Goal: Transaction & Acquisition: Purchase product/service

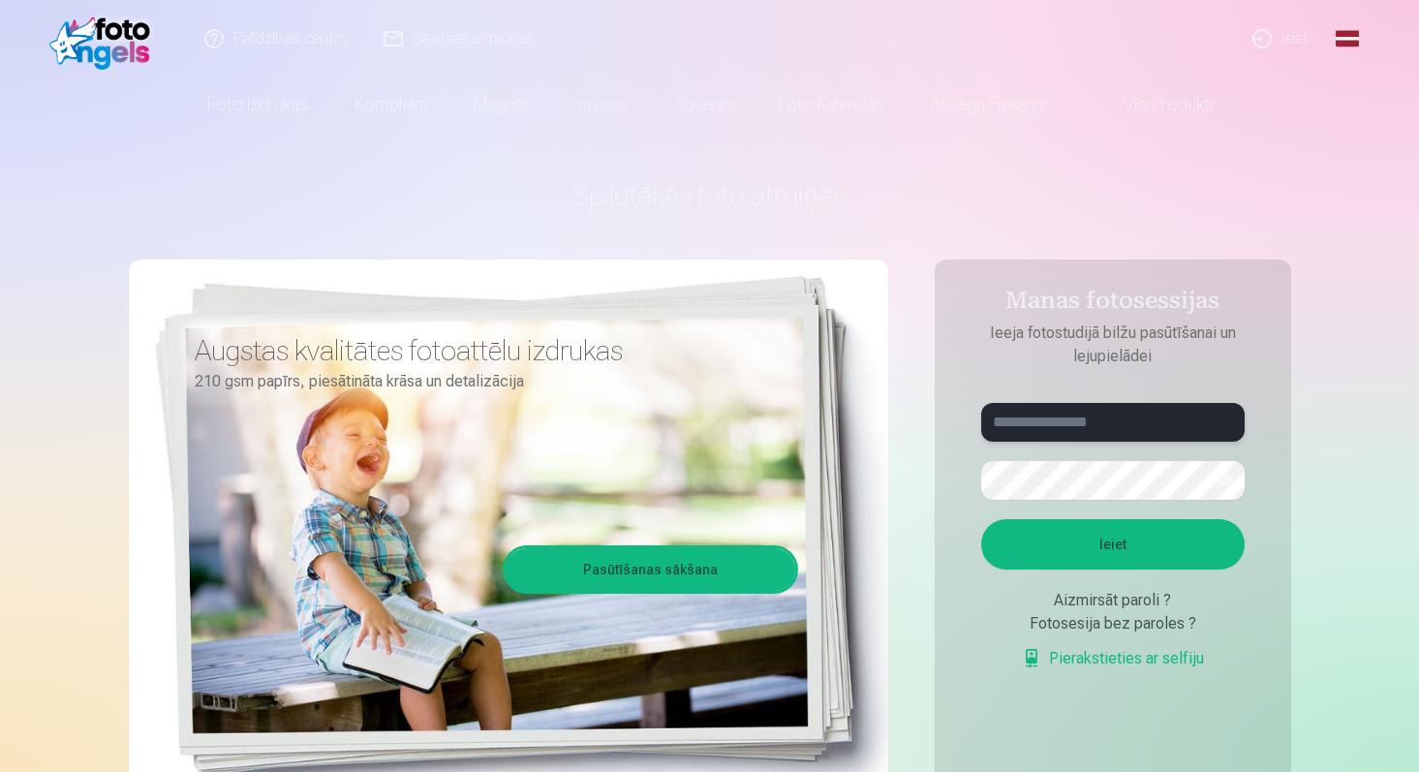
click at [1032, 427] on input "text" at bounding box center [1113, 422] width 264 height 39
type input "*"
type input "**********"
click at [981, 519] on button "Ieiet" at bounding box center [1113, 544] width 264 height 50
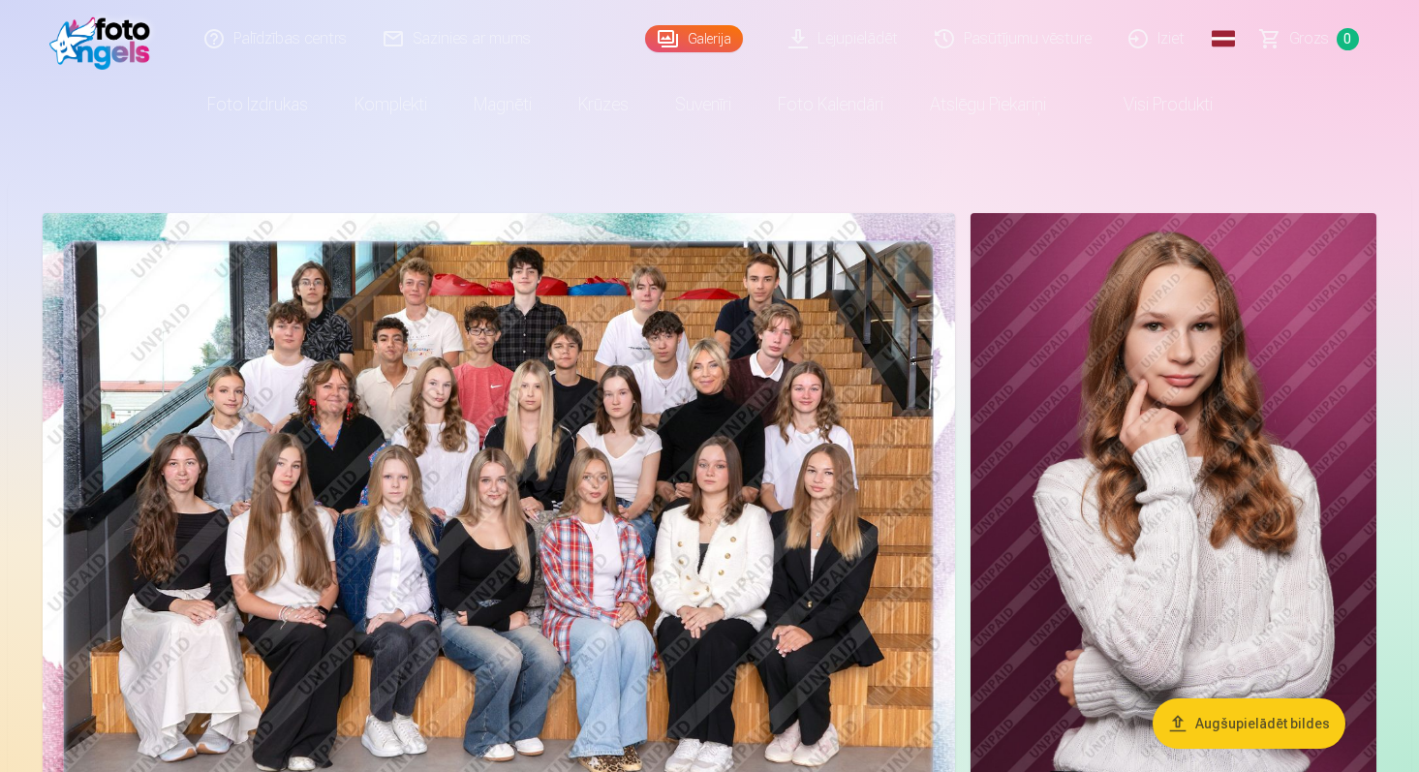
click at [415, 444] on img at bounding box center [499, 517] width 913 height 608
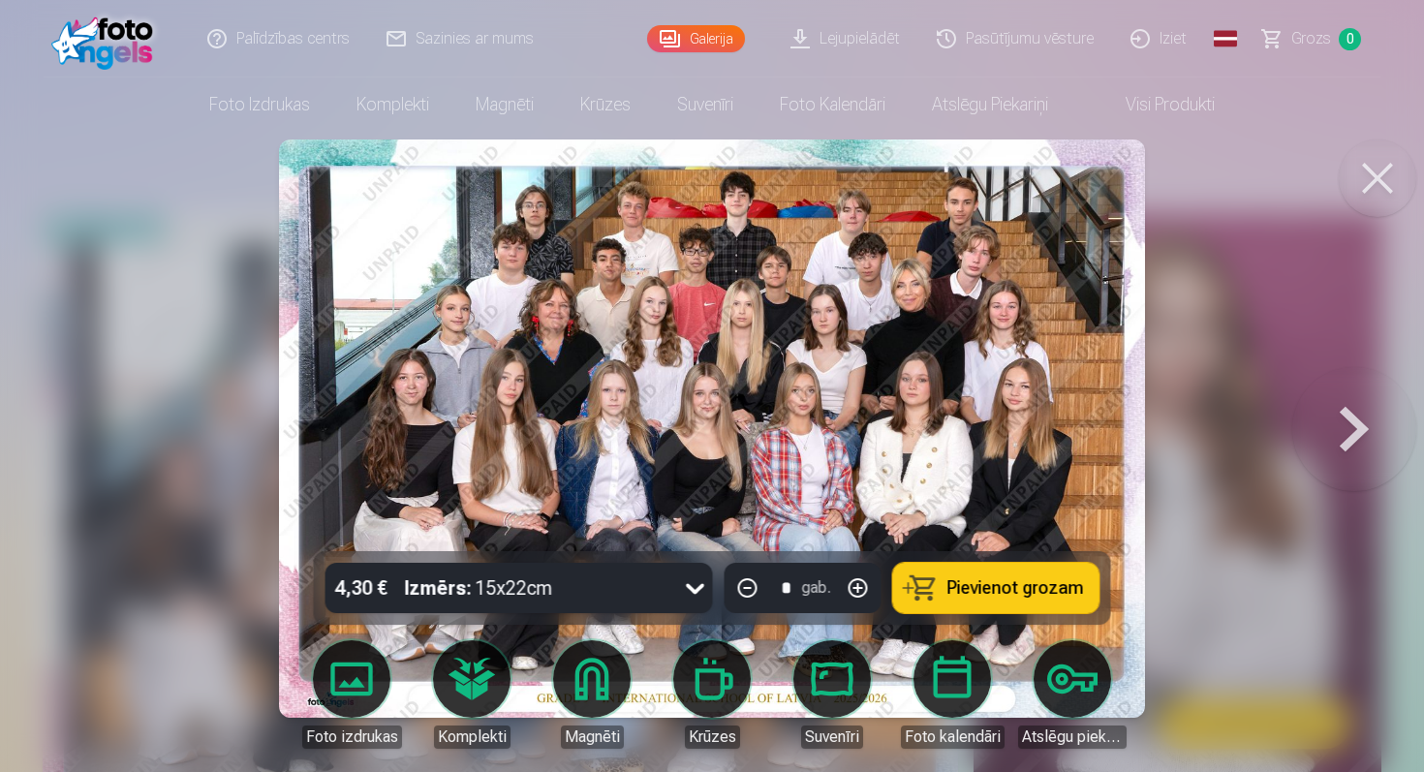
click at [219, 384] on div at bounding box center [712, 386] width 1424 height 772
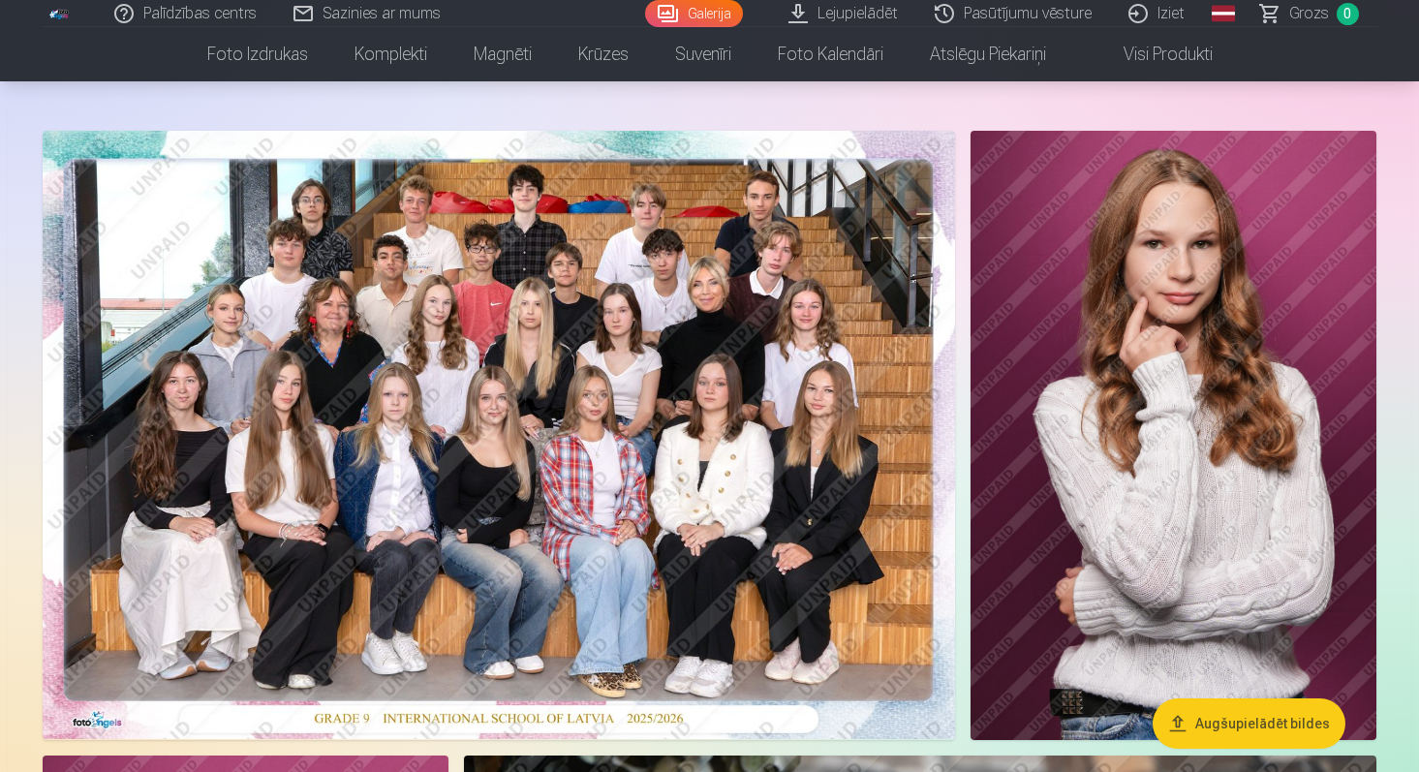
scroll to position [85, 0]
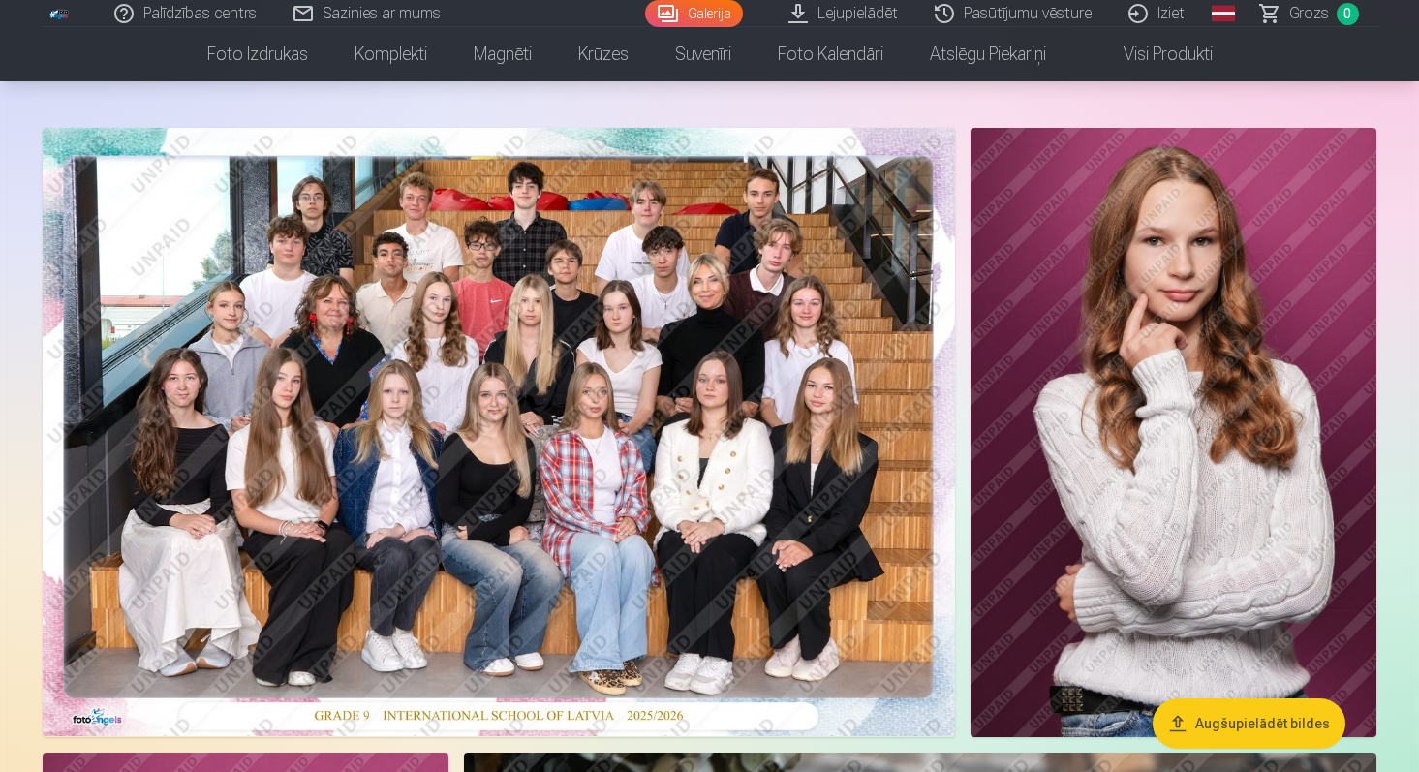
click at [283, 398] on img at bounding box center [499, 432] width 913 height 608
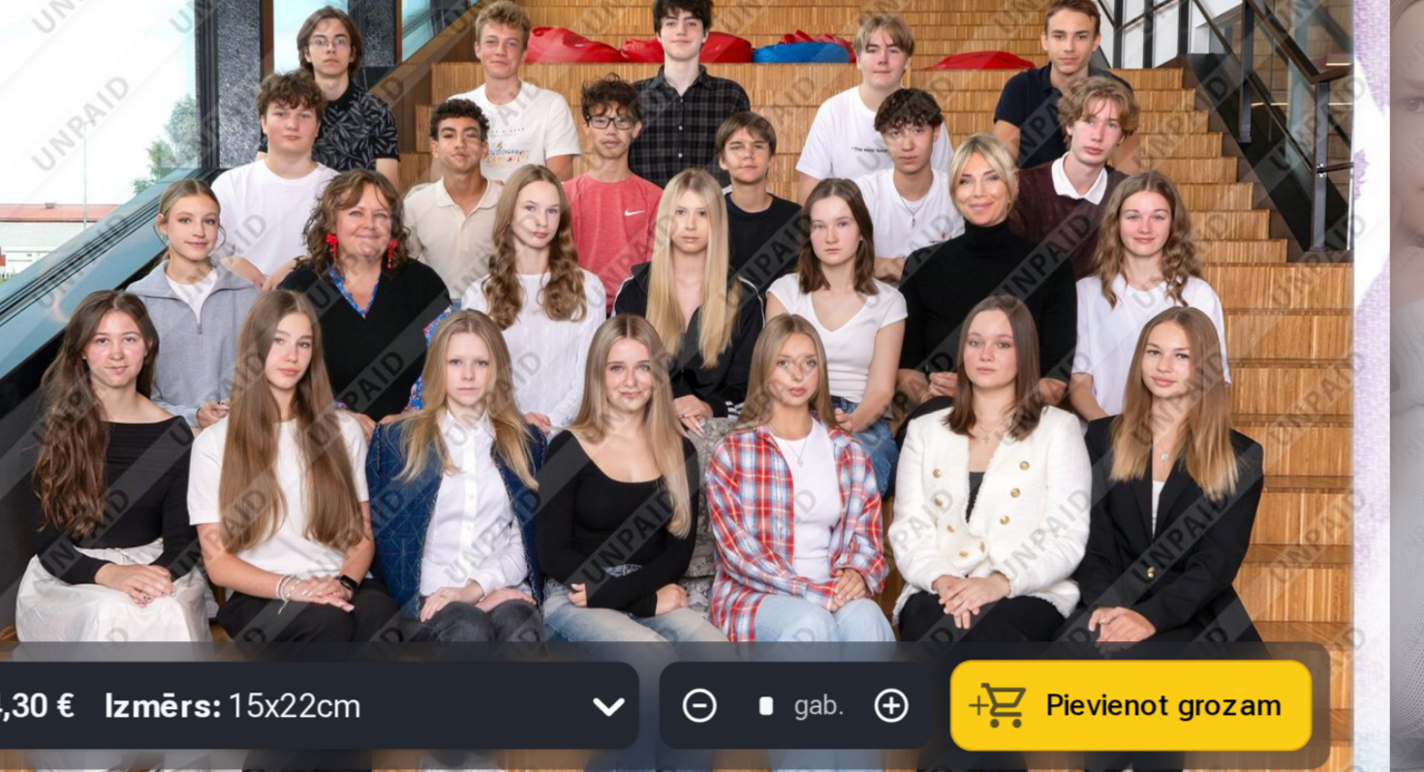
click at [819, 441] on img at bounding box center [712, 429] width 867 height 578
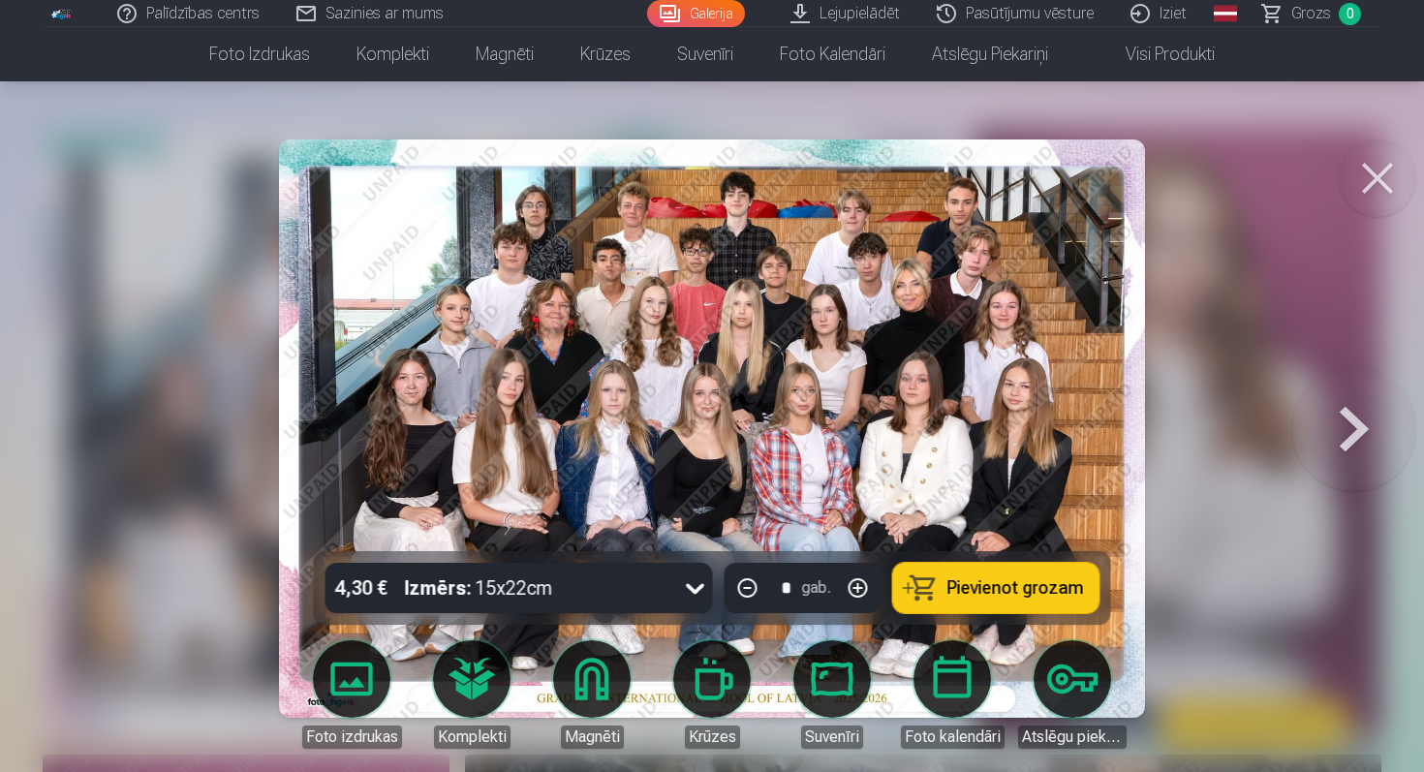
click at [1378, 172] on button at bounding box center [1378, 179] width 78 height 78
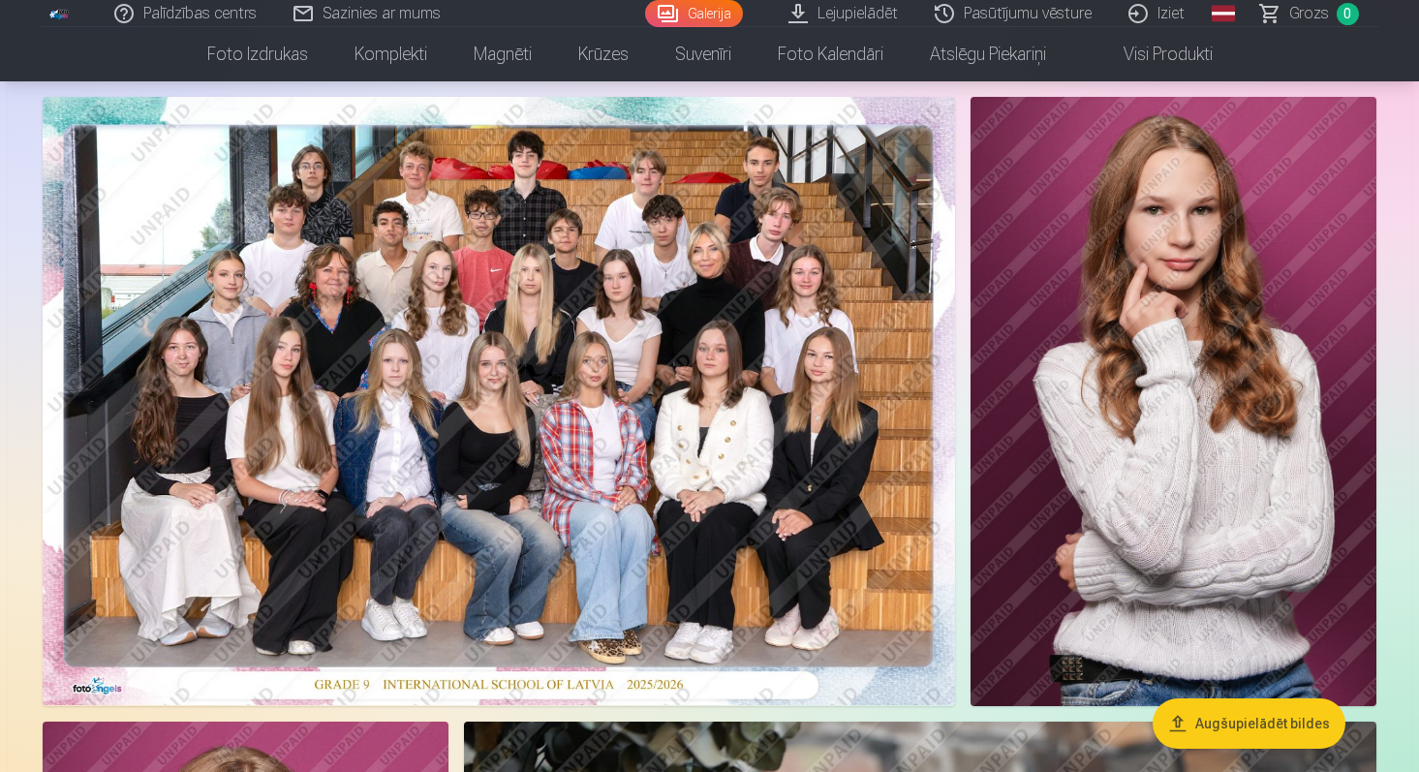
scroll to position [21, 0]
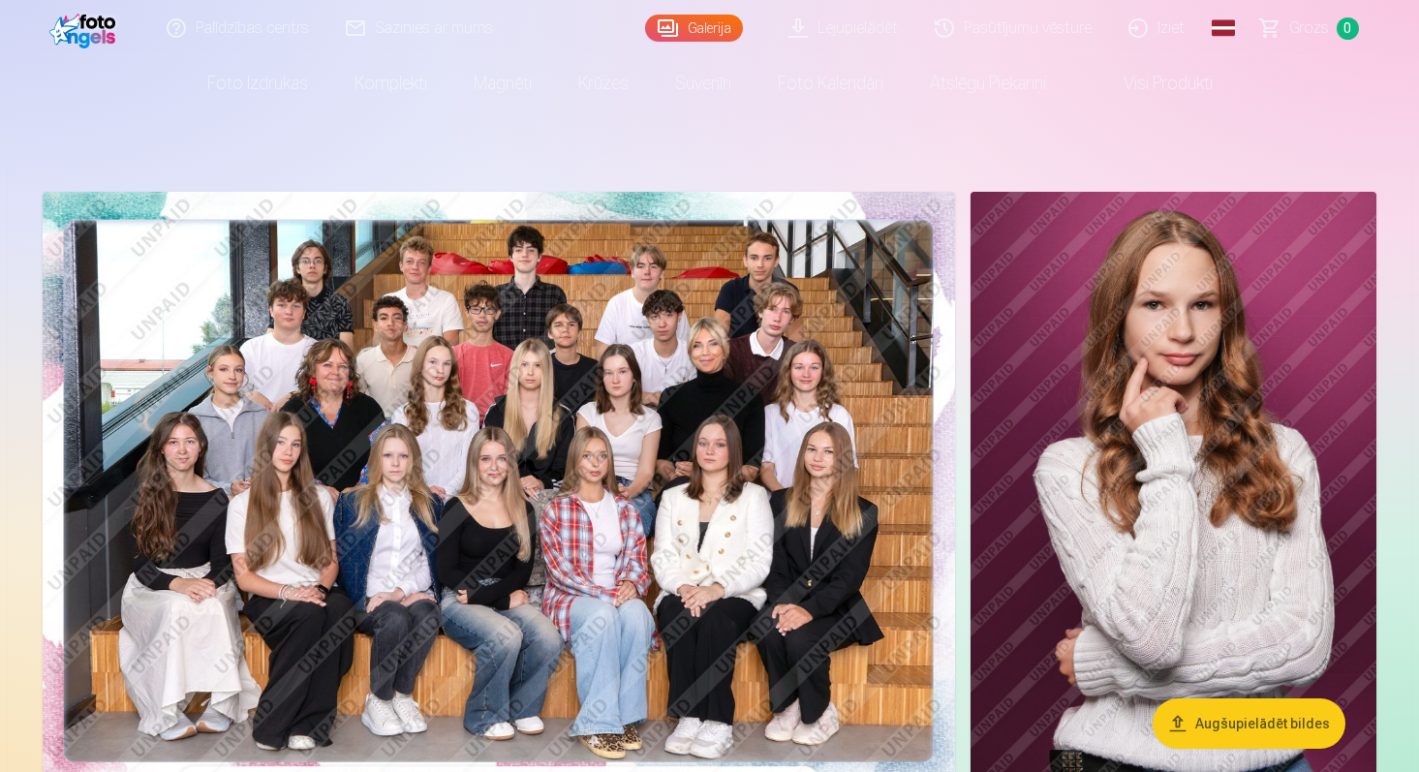
click at [1107, 309] on img at bounding box center [1174, 496] width 406 height 609
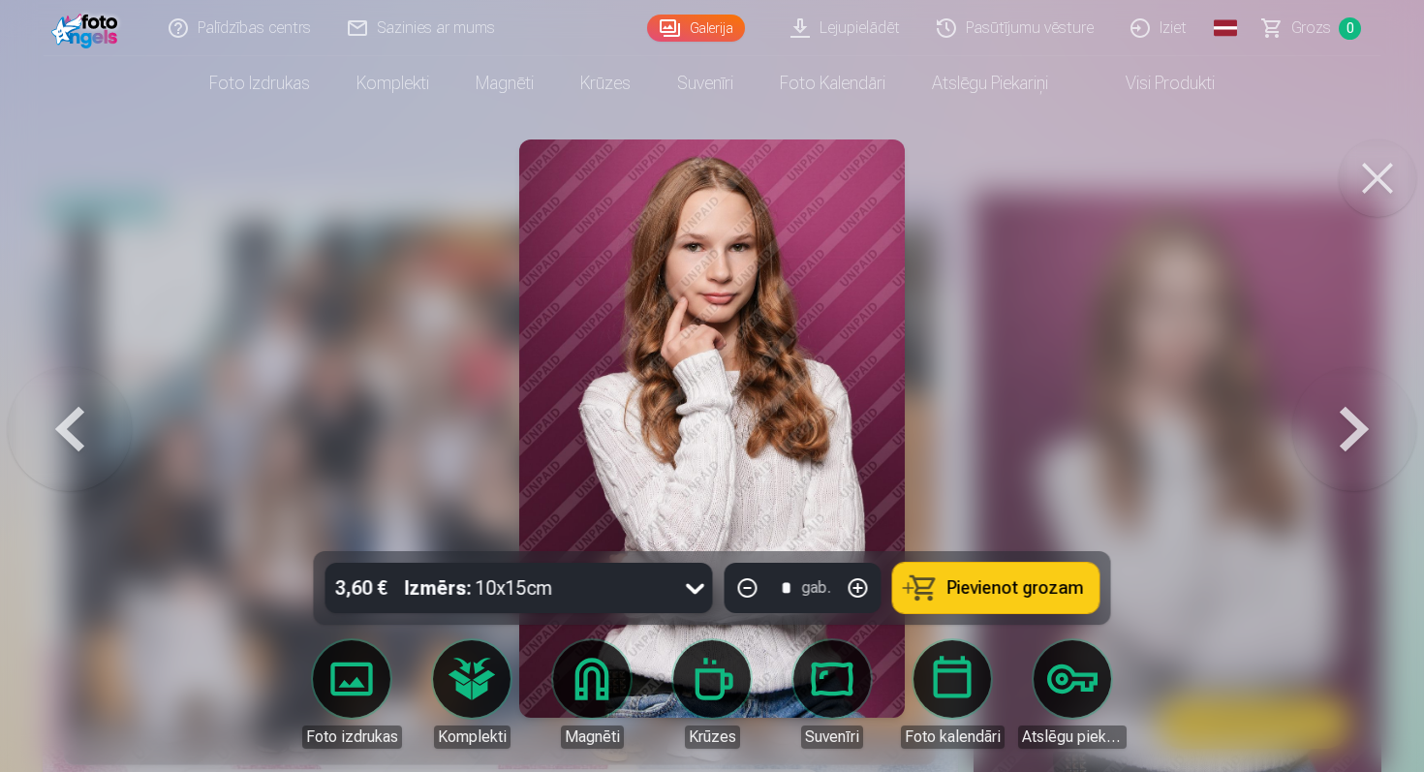
click at [412, 227] on div at bounding box center [712, 386] width 1424 height 772
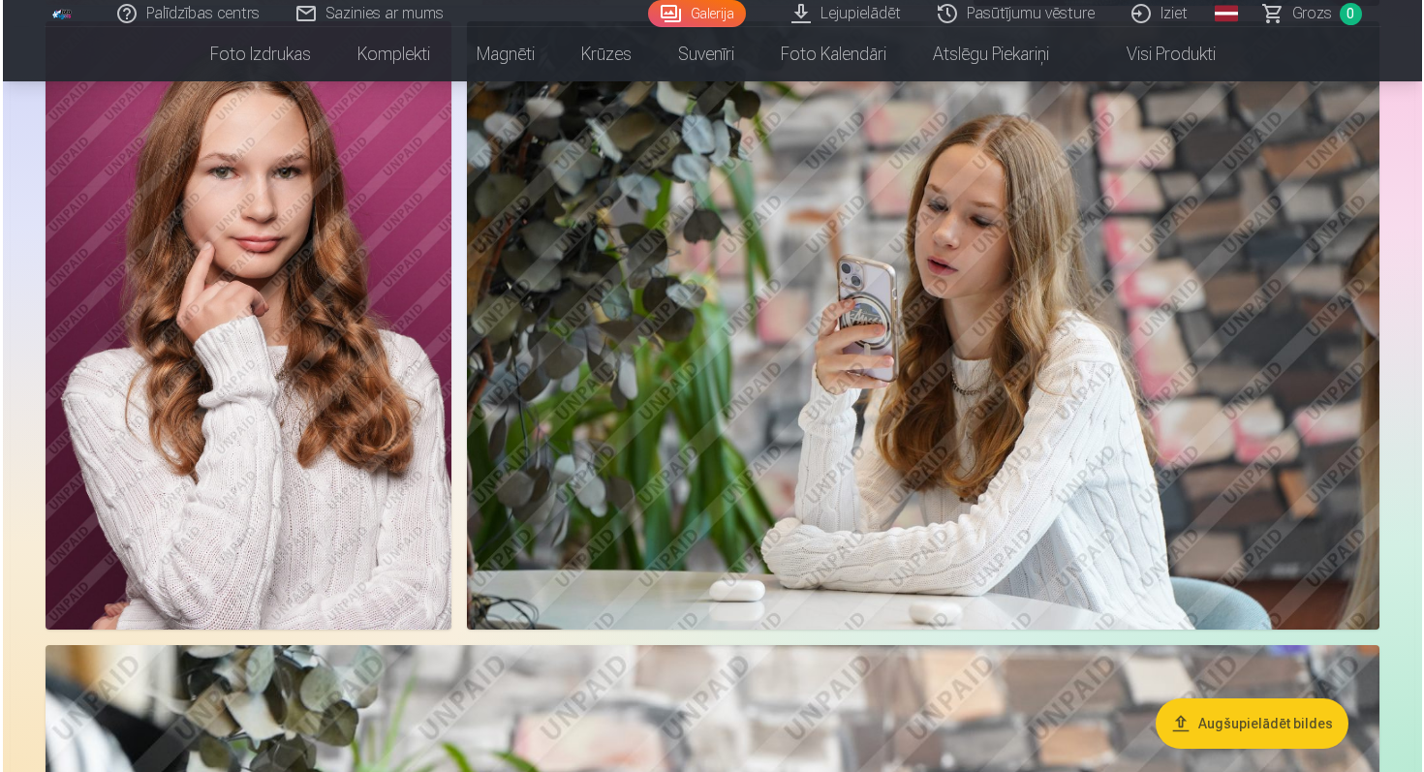
scroll to position [812, 0]
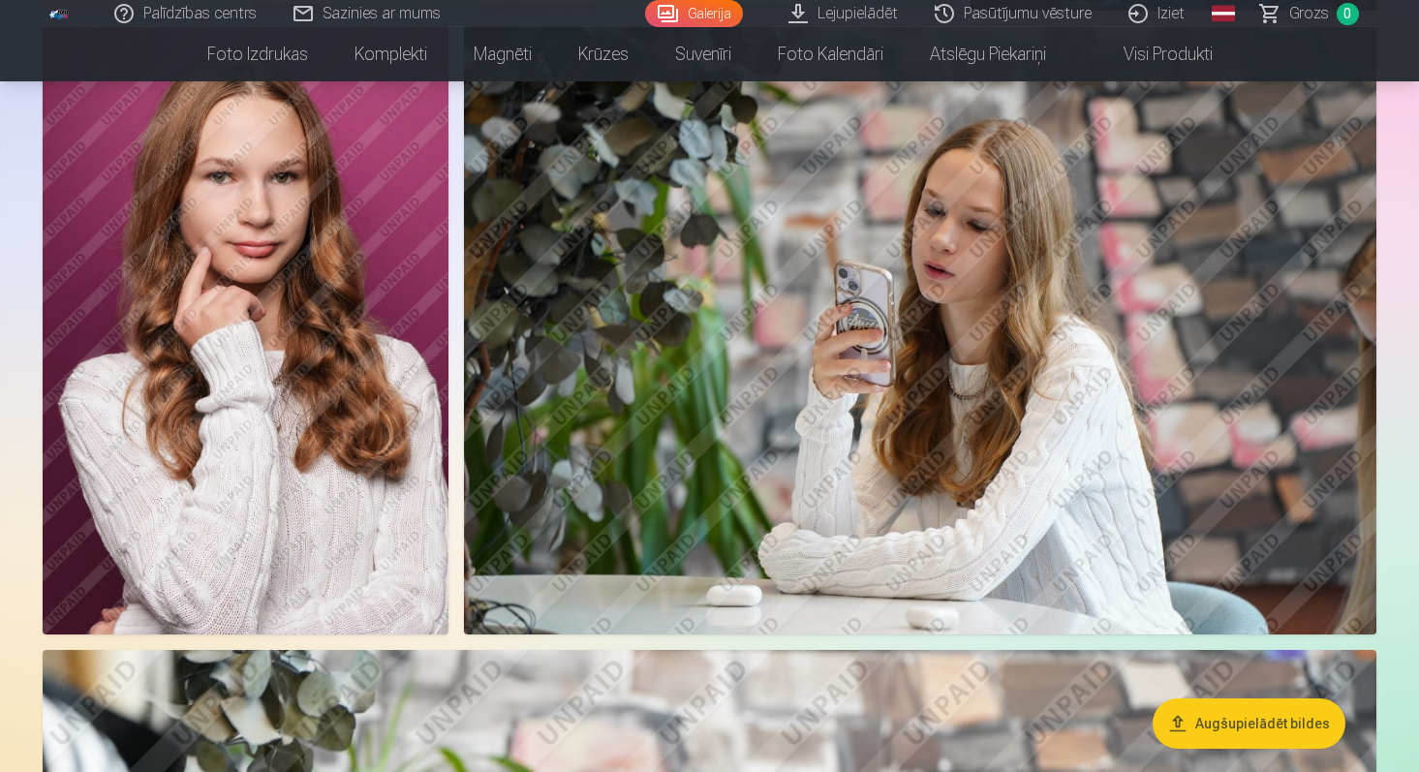
click at [712, 295] on img at bounding box center [920, 330] width 913 height 608
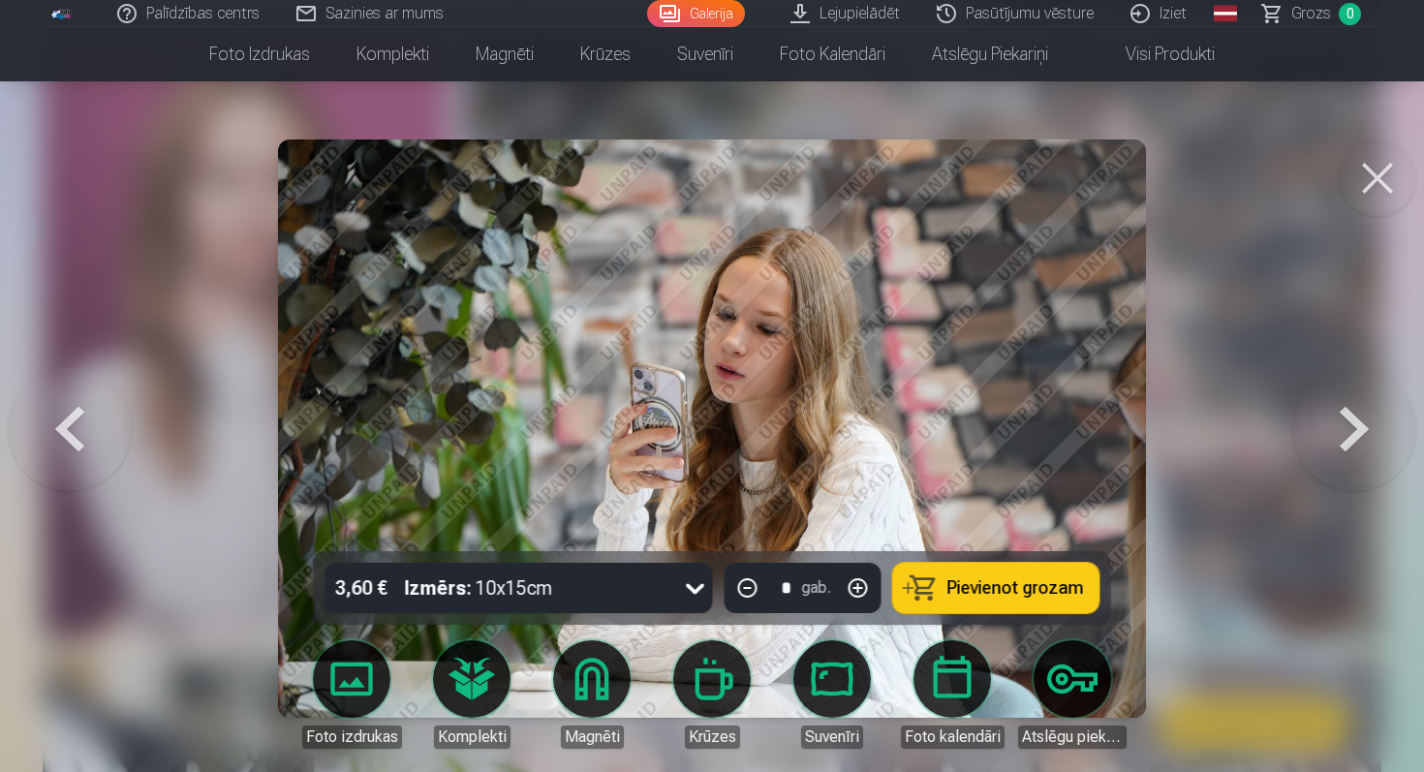
click at [1238, 3] on link "Global" at bounding box center [1225, 13] width 39 height 27
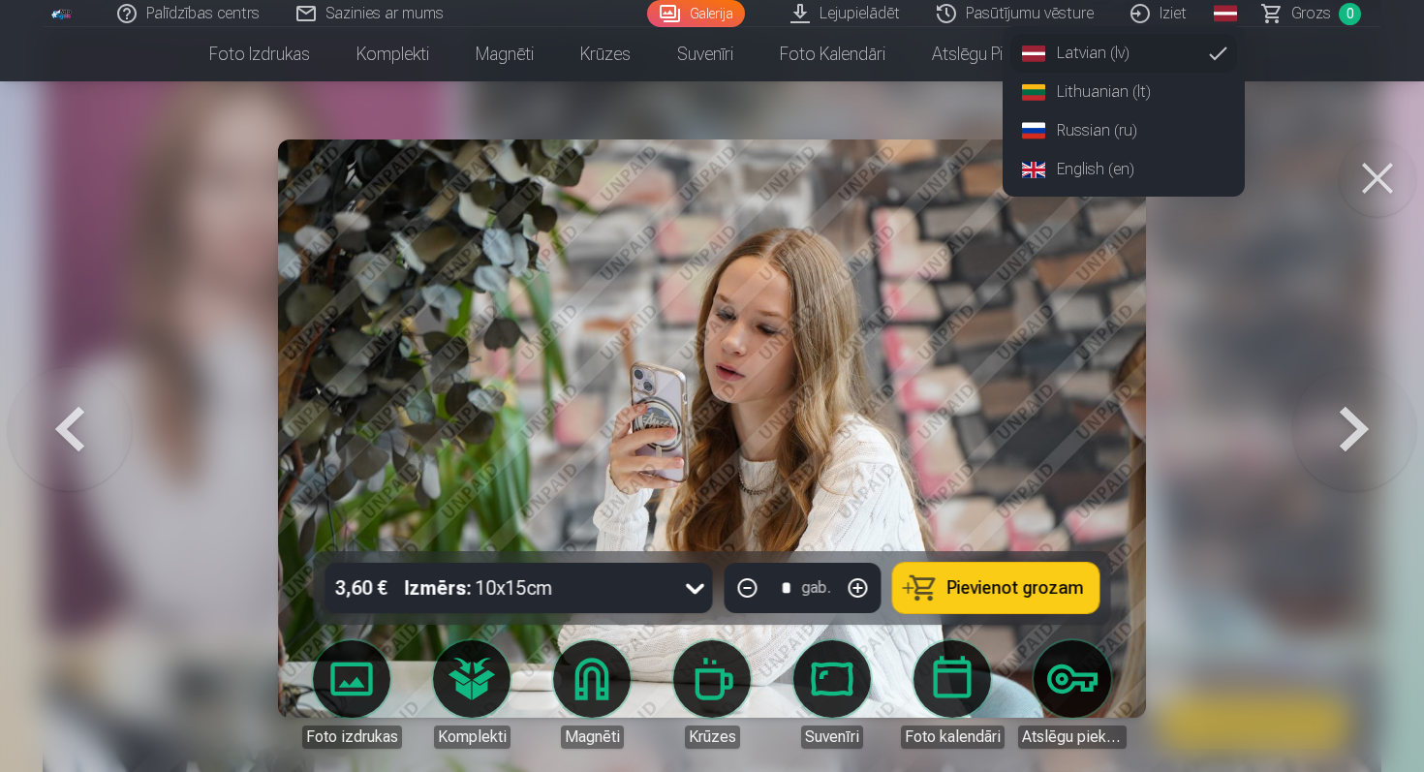
click at [1102, 171] on link "English (en)" at bounding box center [1124, 169] width 227 height 39
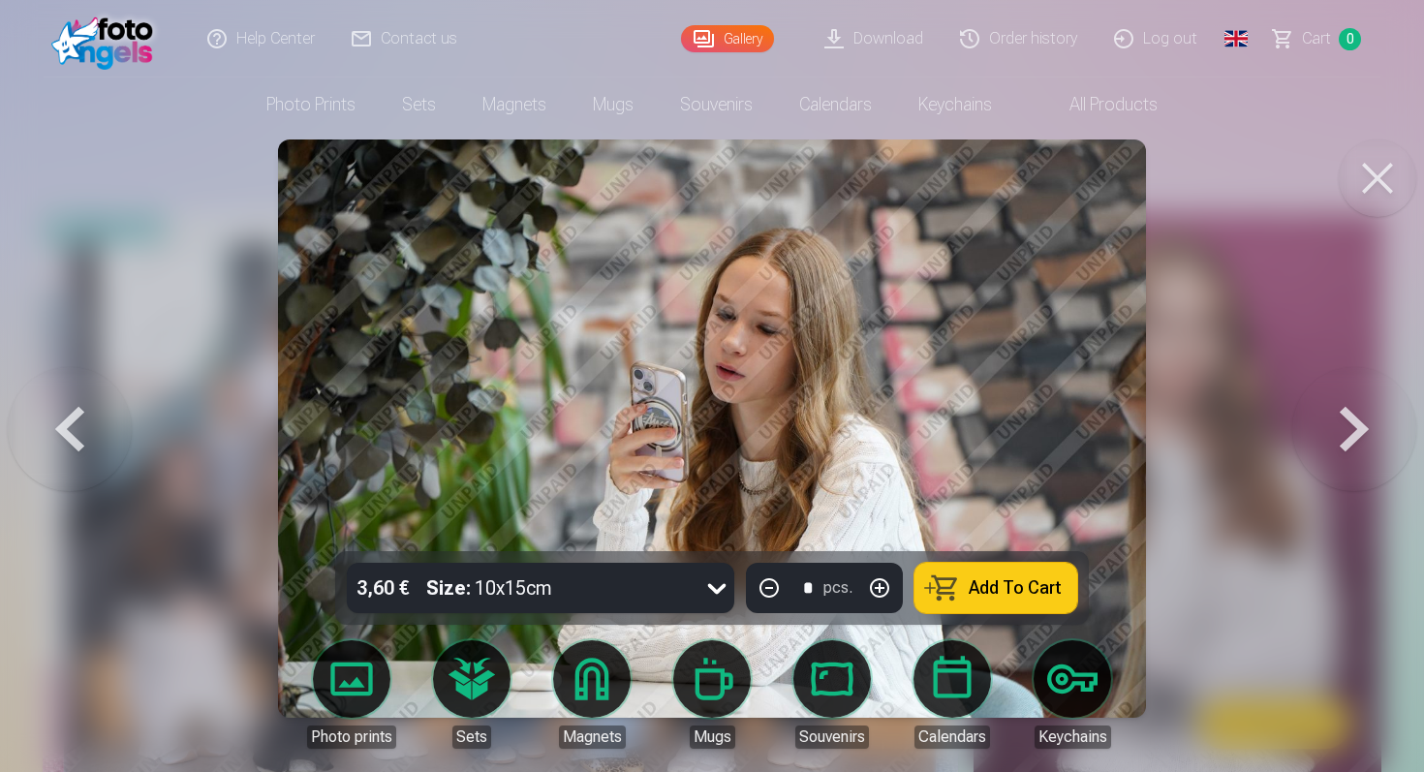
click at [1004, 585] on span "Add To Cart" at bounding box center [1015, 587] width 93 height 17
click at [1362, 171] on button at bounding box center [1378, 179] width 78 height 78
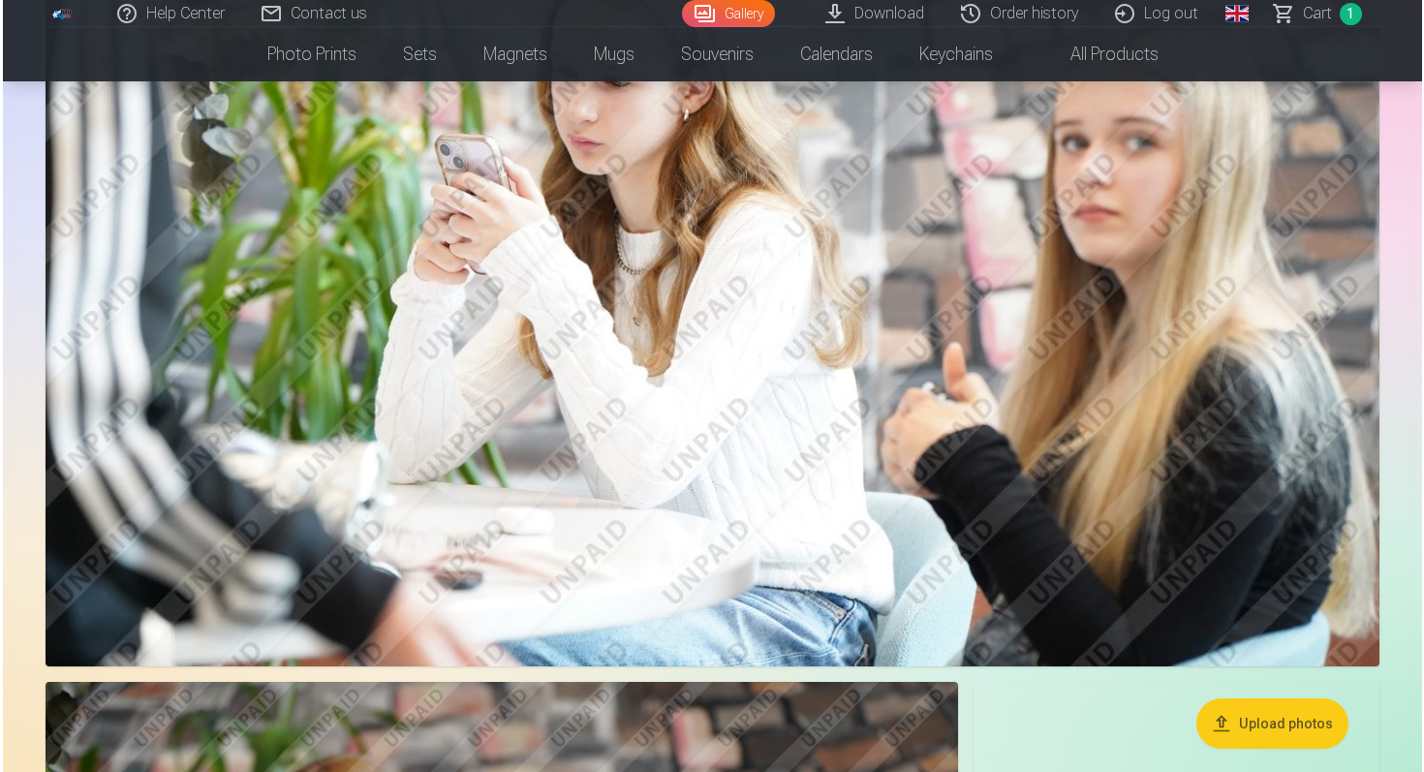
scroll to position [1478, 0]
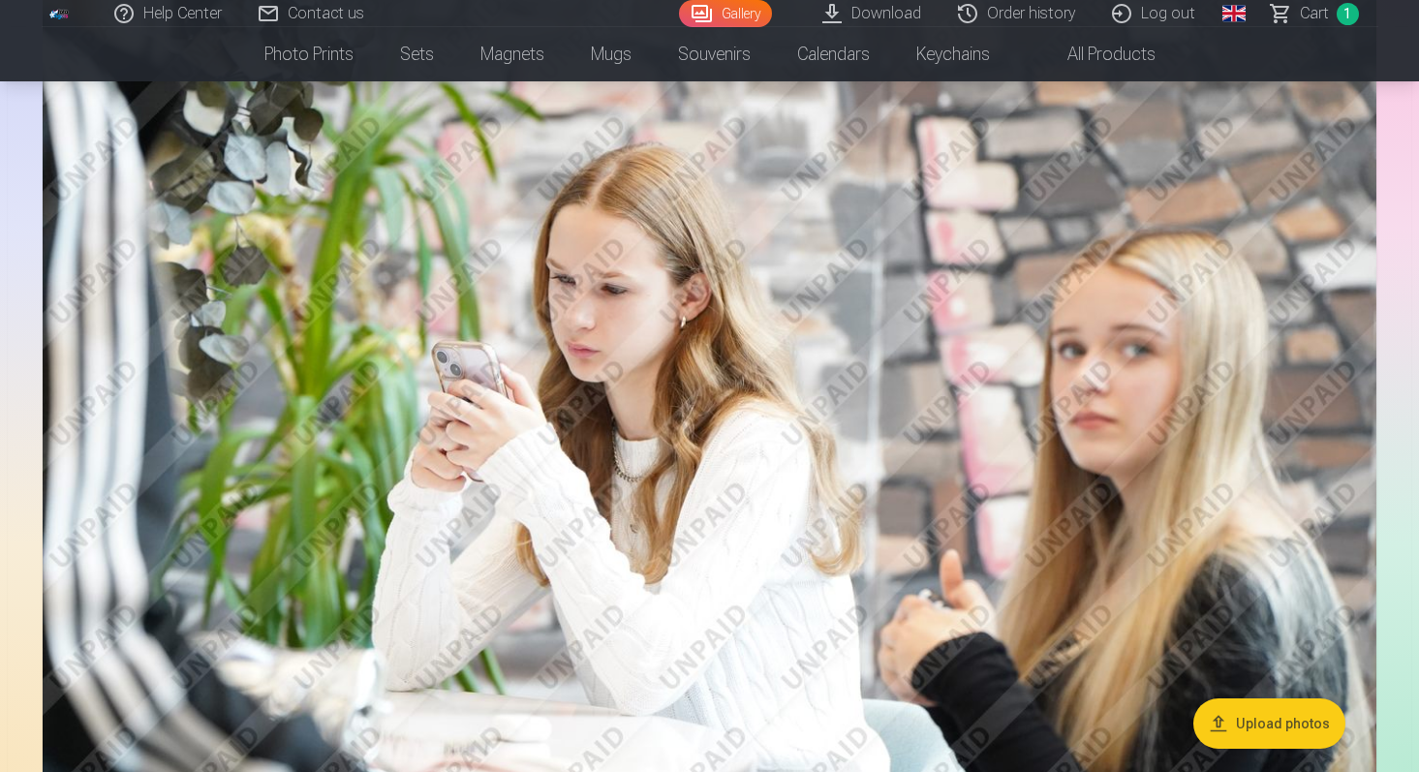
click at [987, 309] on img at bounding box center [710, 428] width 1334 height 889
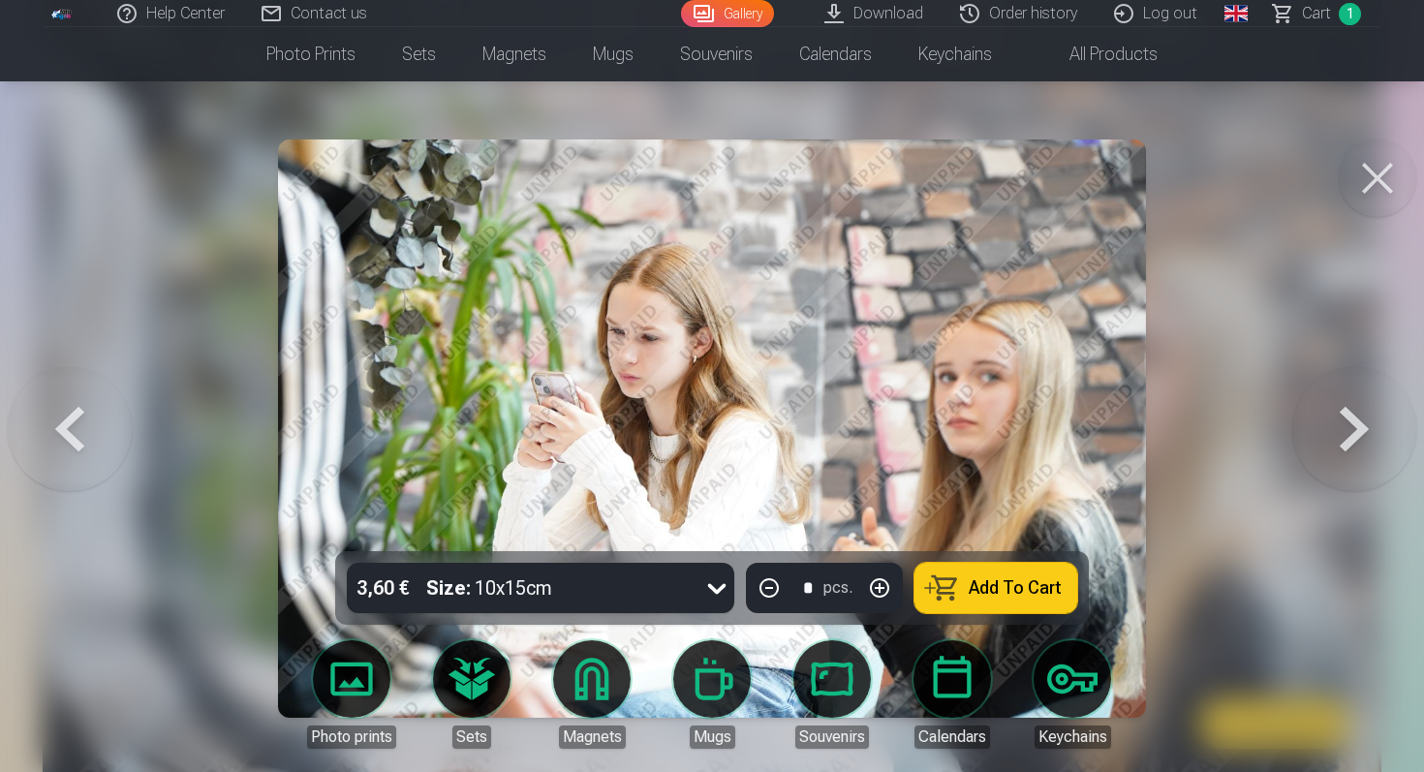
click at [1391, 144] on button at bounding box center [1378, 179] width 78 height 78
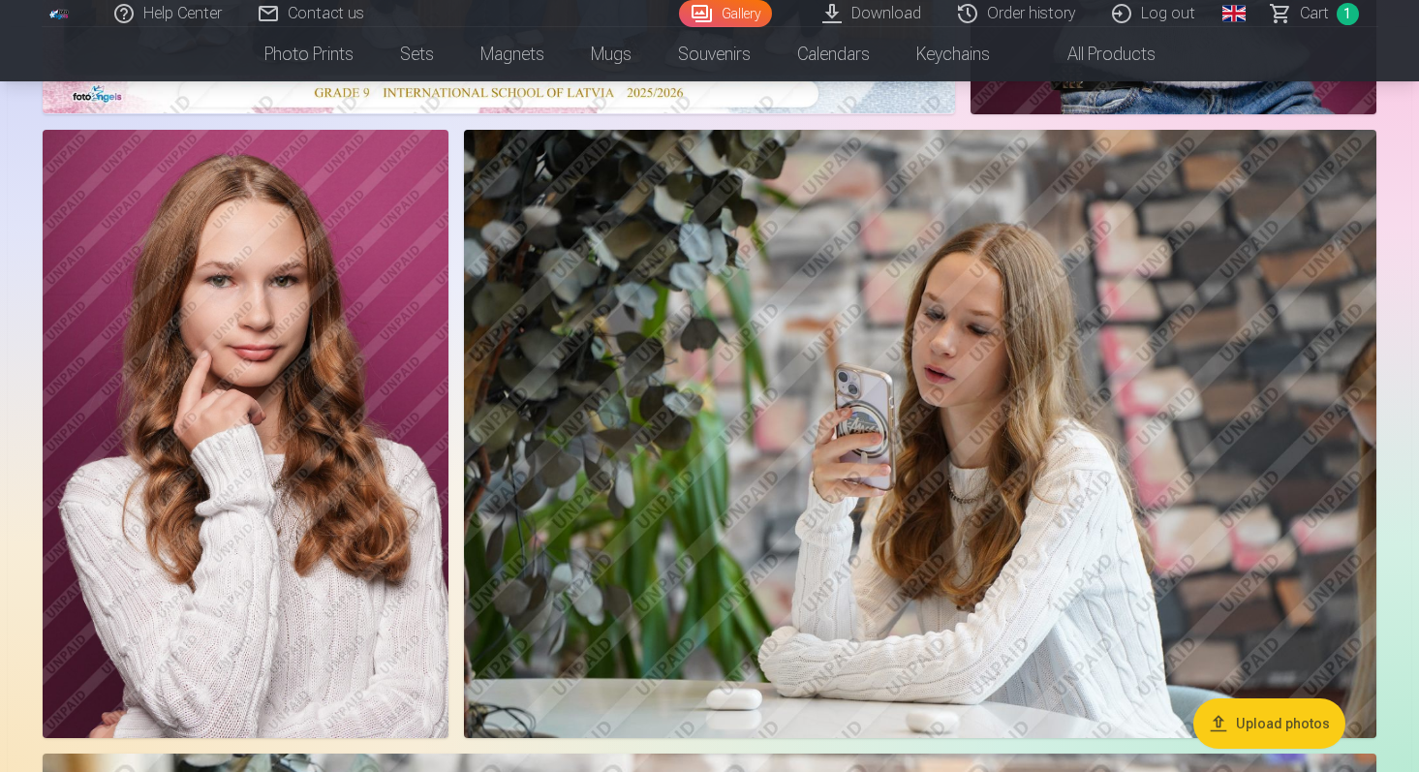
scroll to position [684, 0]
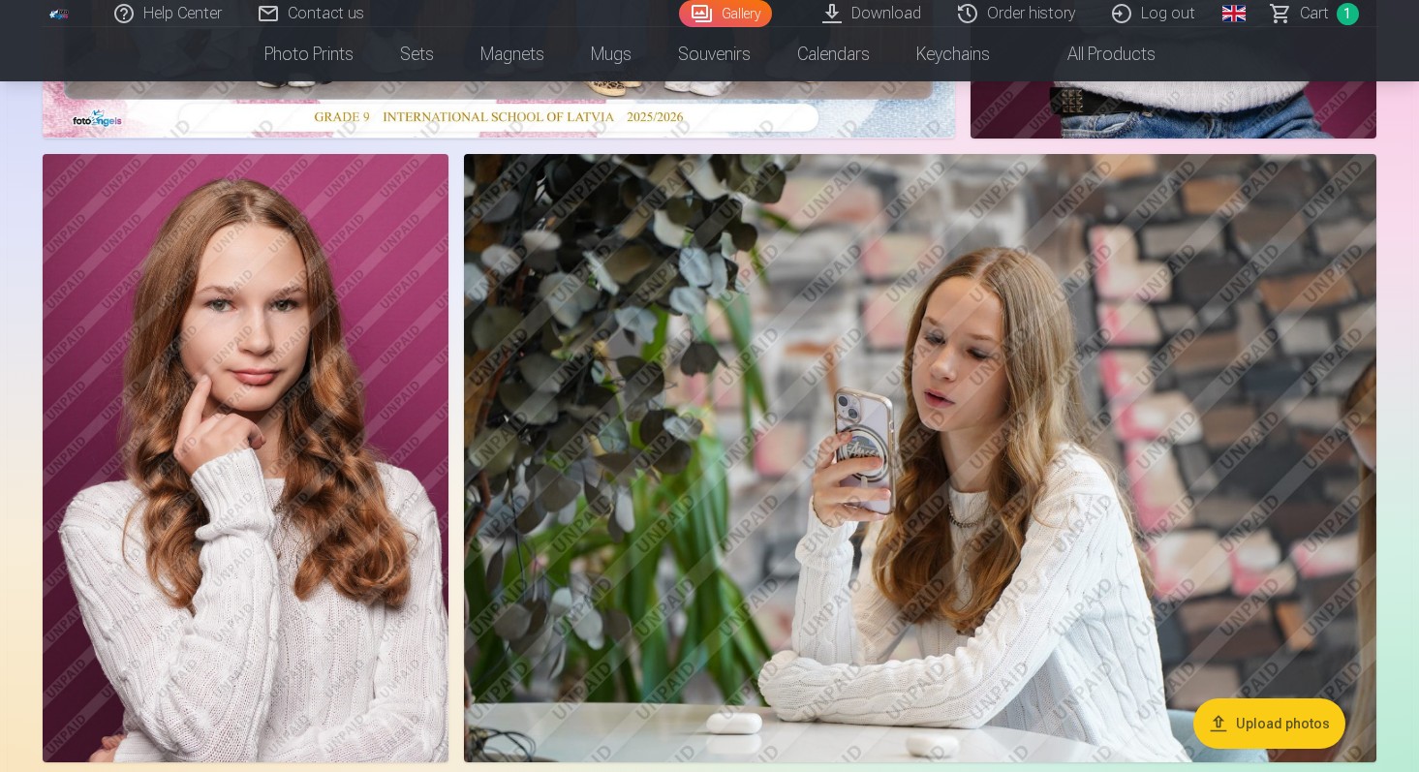
click at [1317, 15] on span "Сart" at bounding box center [1314, 13] width 29 height 23
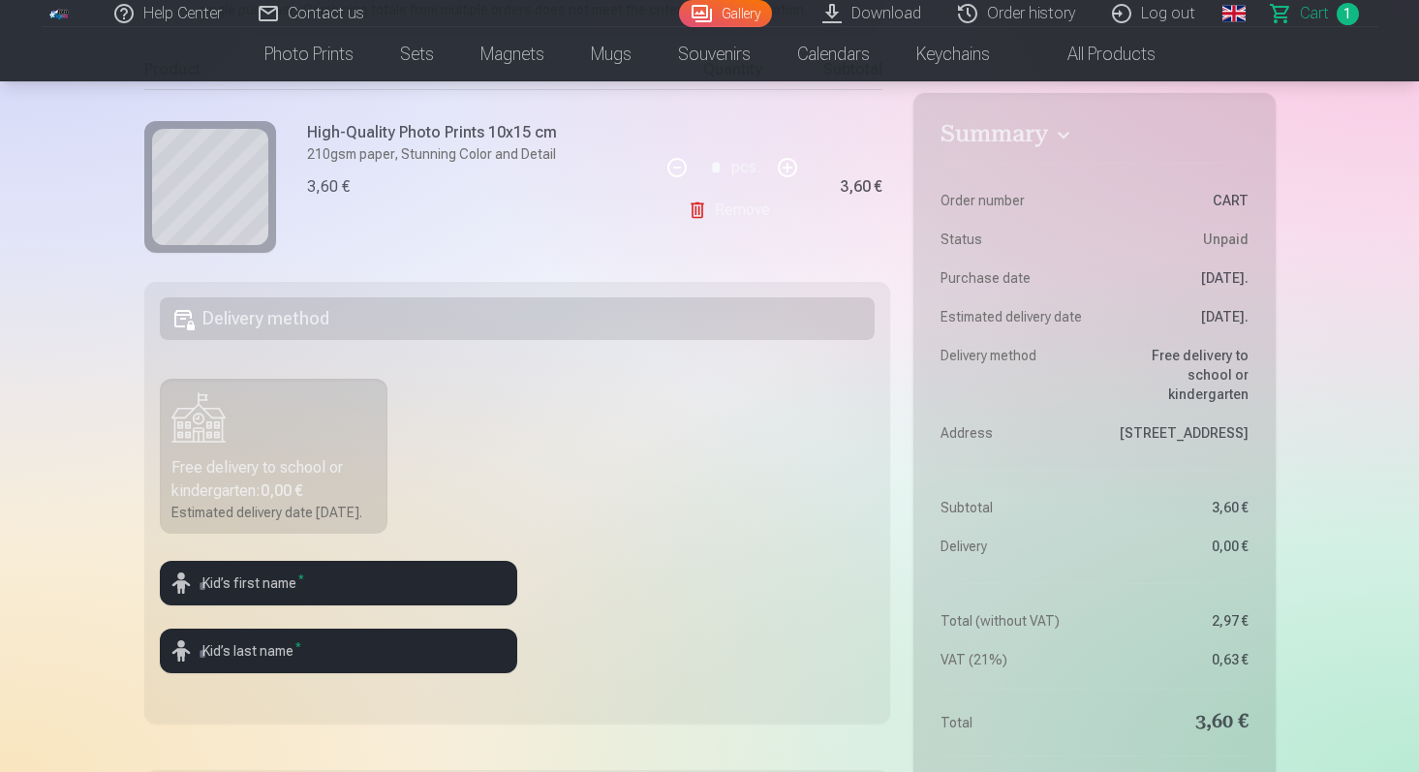
scroll to position [379, 0]
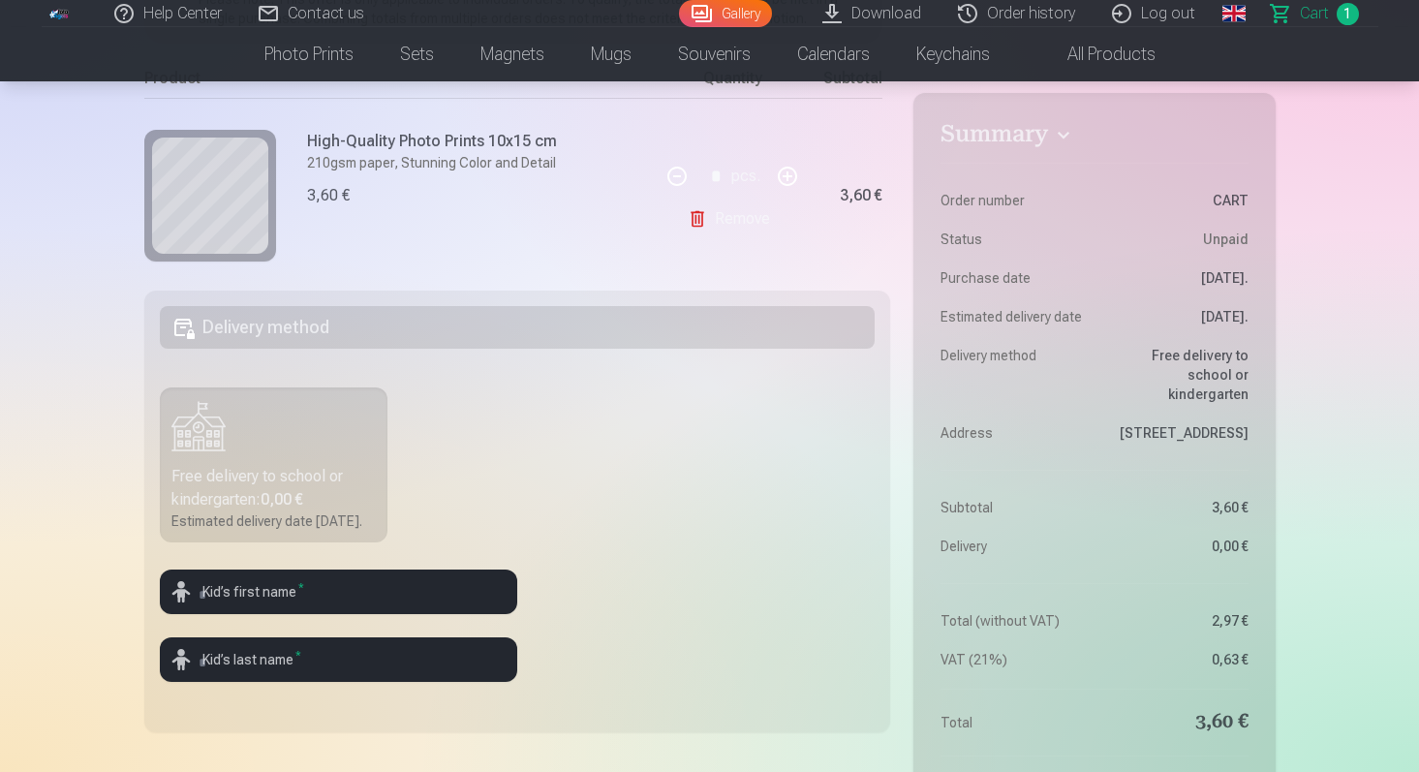
click at [748, 223] on link "Remove" at bounding box center [733, 219] width 90 height 39
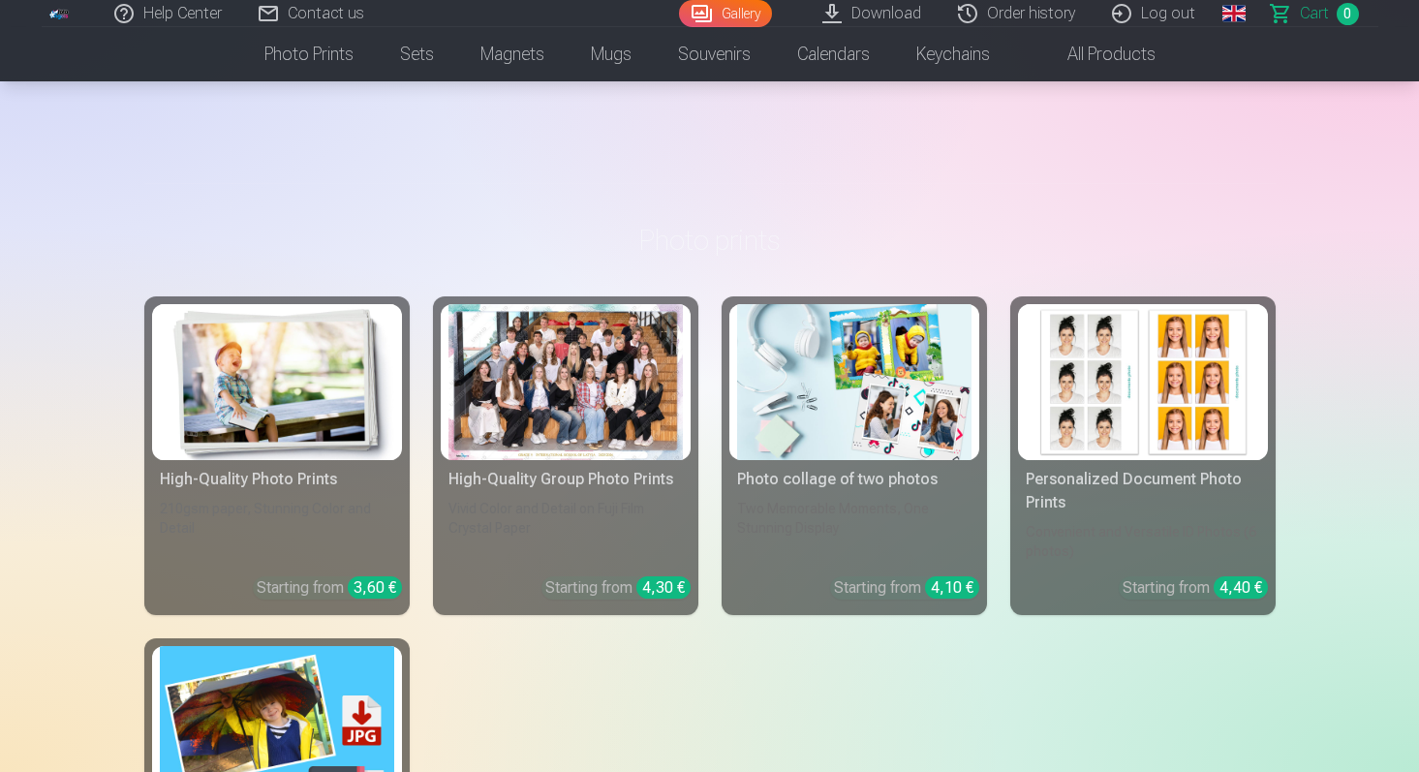
click at [717, 0] on link "Gallery" at bounding box center [725, 13] width 93 height 27
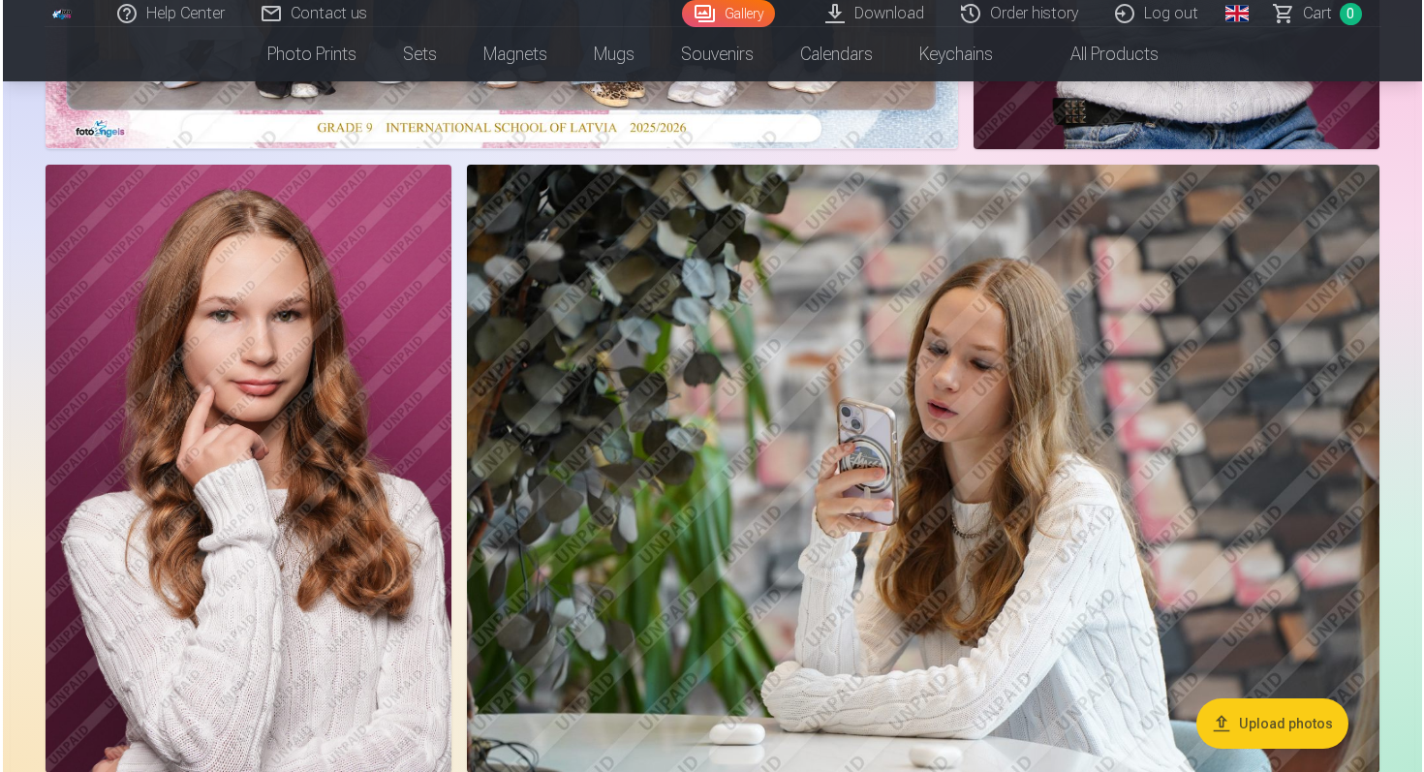
scroll to position [779, 0]
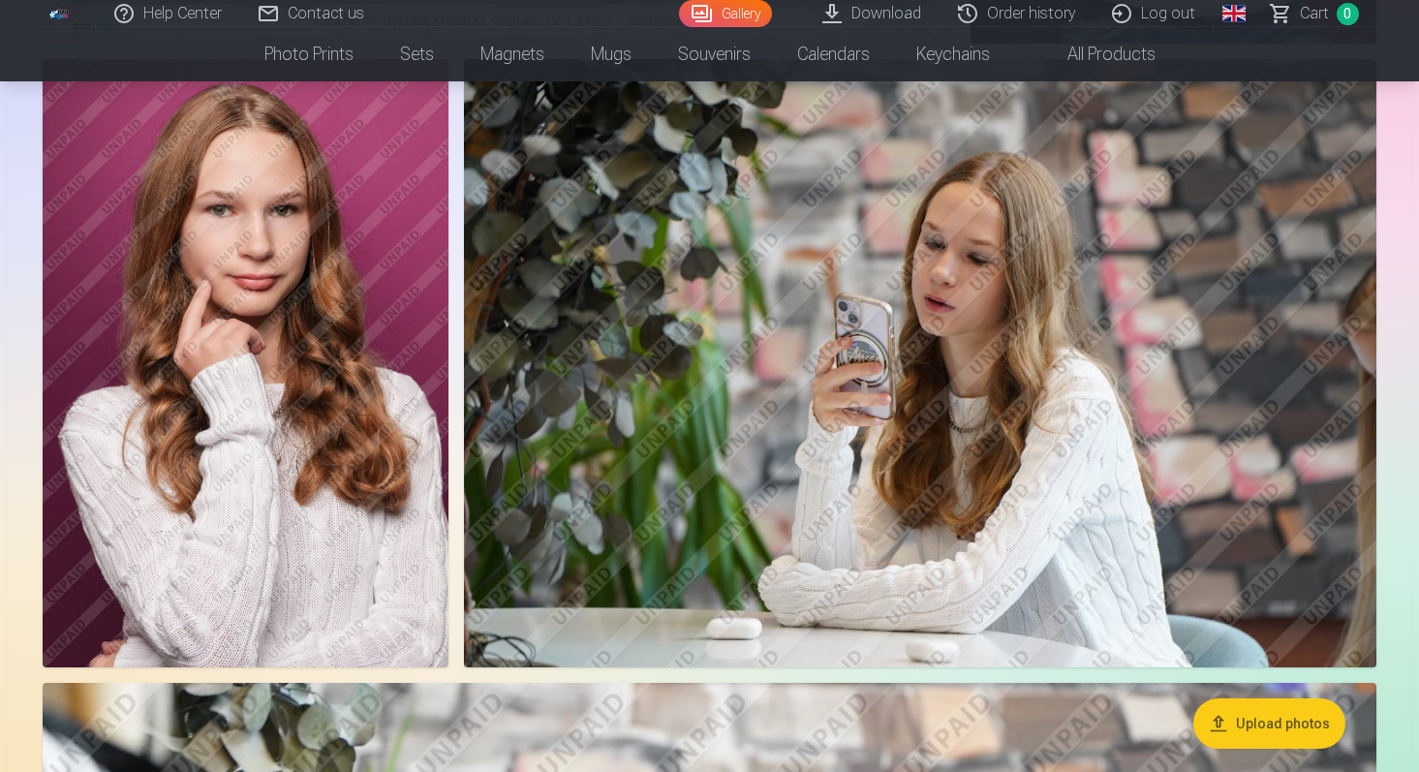
click at [799, 257] on img at bounding box center [920, 363] width 913 height 608
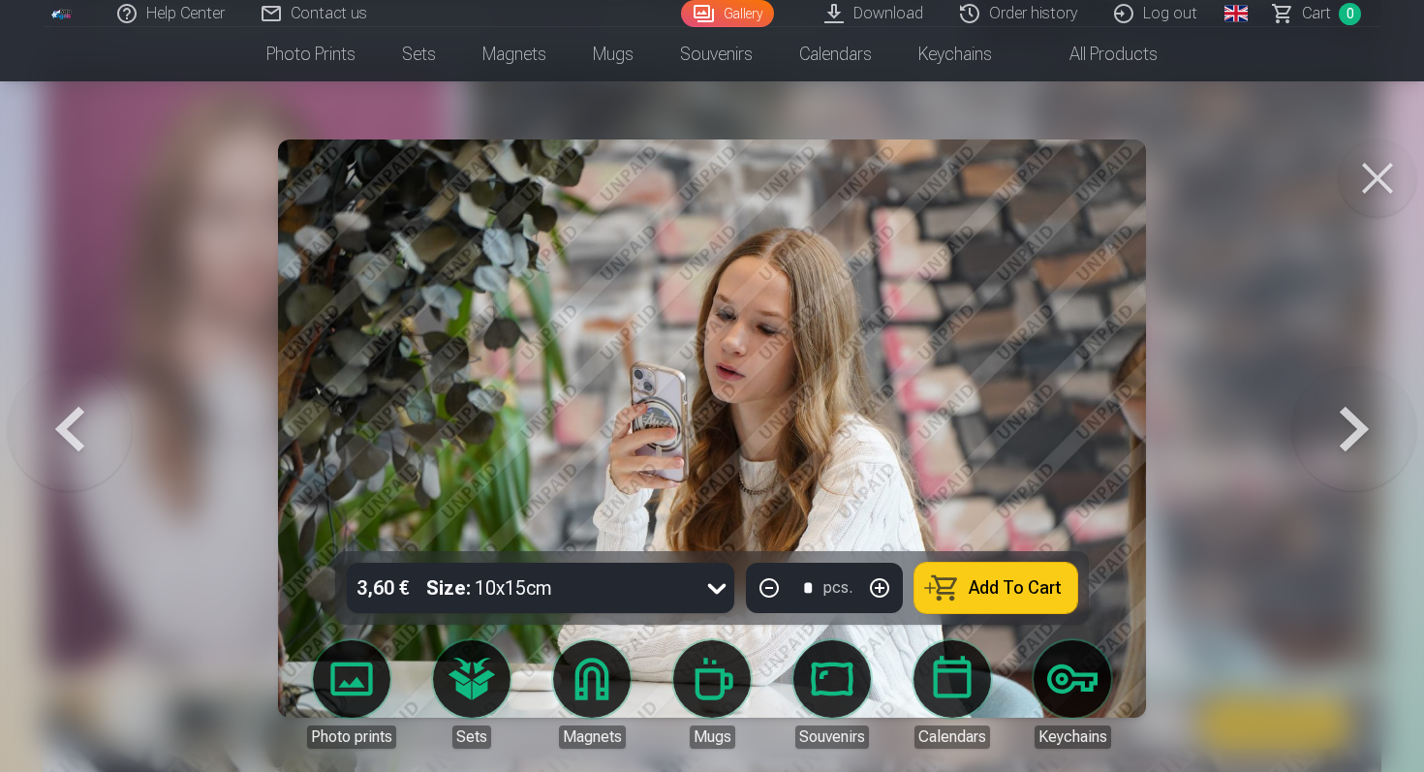
click at [872, 17] on link "Download" at bounding box center [875, 13] width 136 height 27
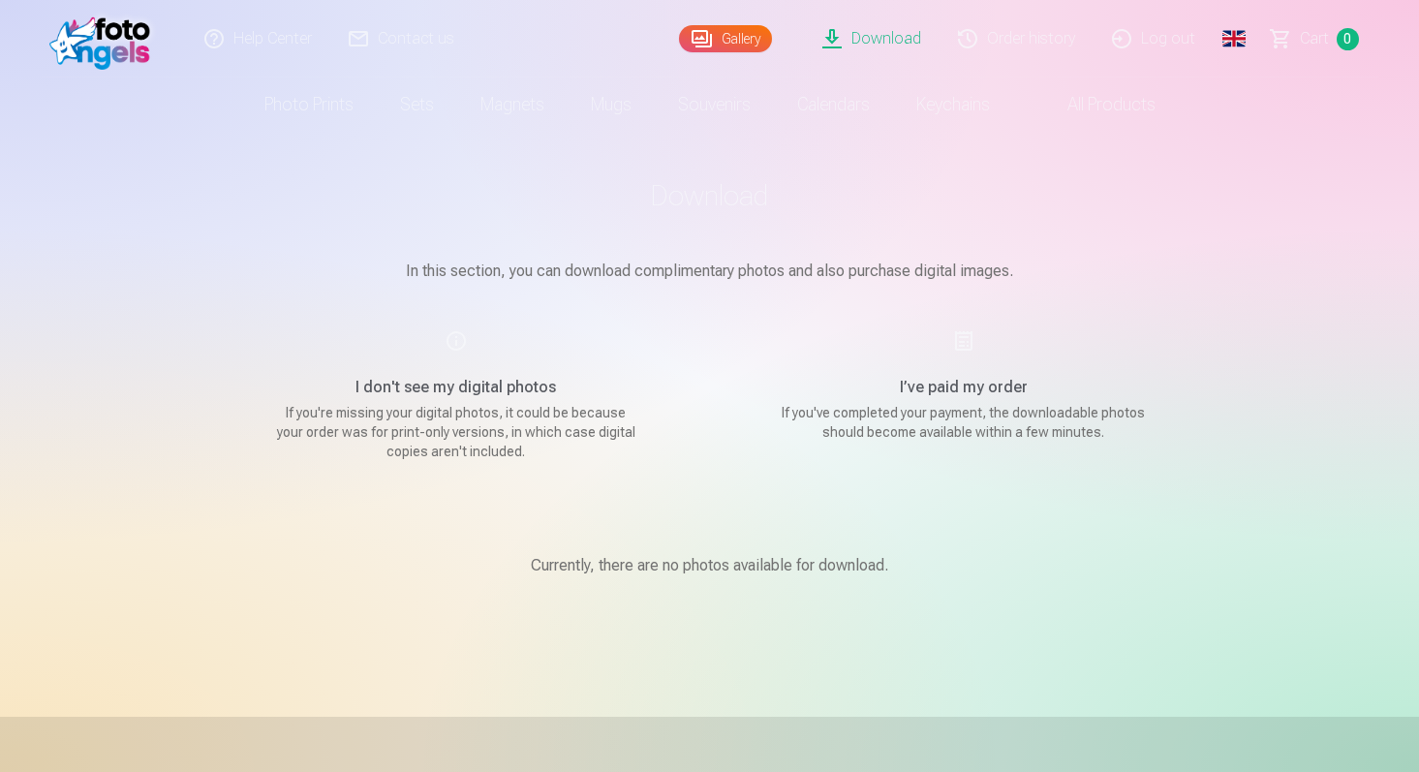
click at [615, 298] on main "Download In this section, you can download complimentary photos and also purcha…" at bounding box center [710, 401] width 969 height 539
click at [593, 570] on p "Currently, there are no photos available for download." at bounding box center [710, 565] width 358 height 23
click at [746, 58] on div "Gallery" at bounding box center [732, 39] width 107 height 78
click at [746, 36] on link "Gallery" at bounding box center [725, 38] width 93 height 27
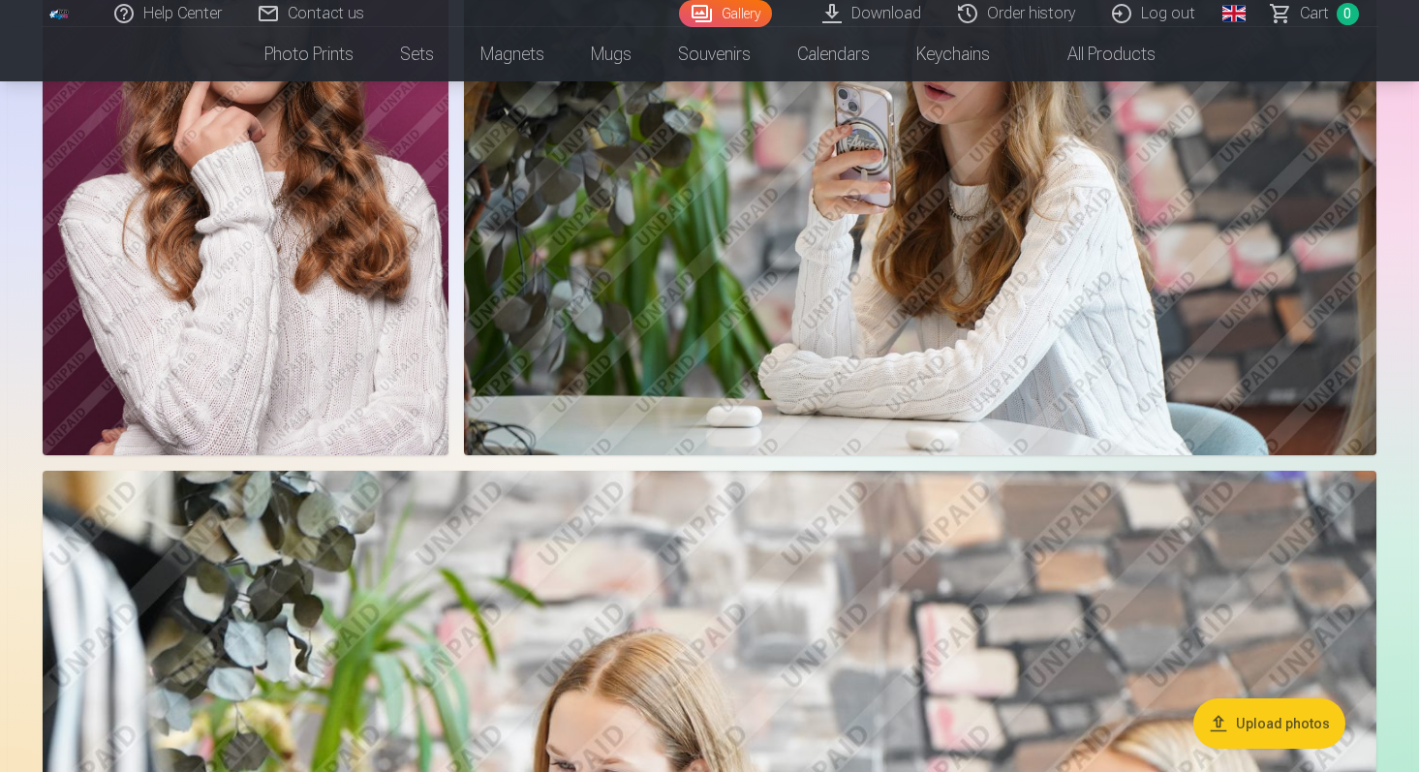
scroll to position [690, 0]
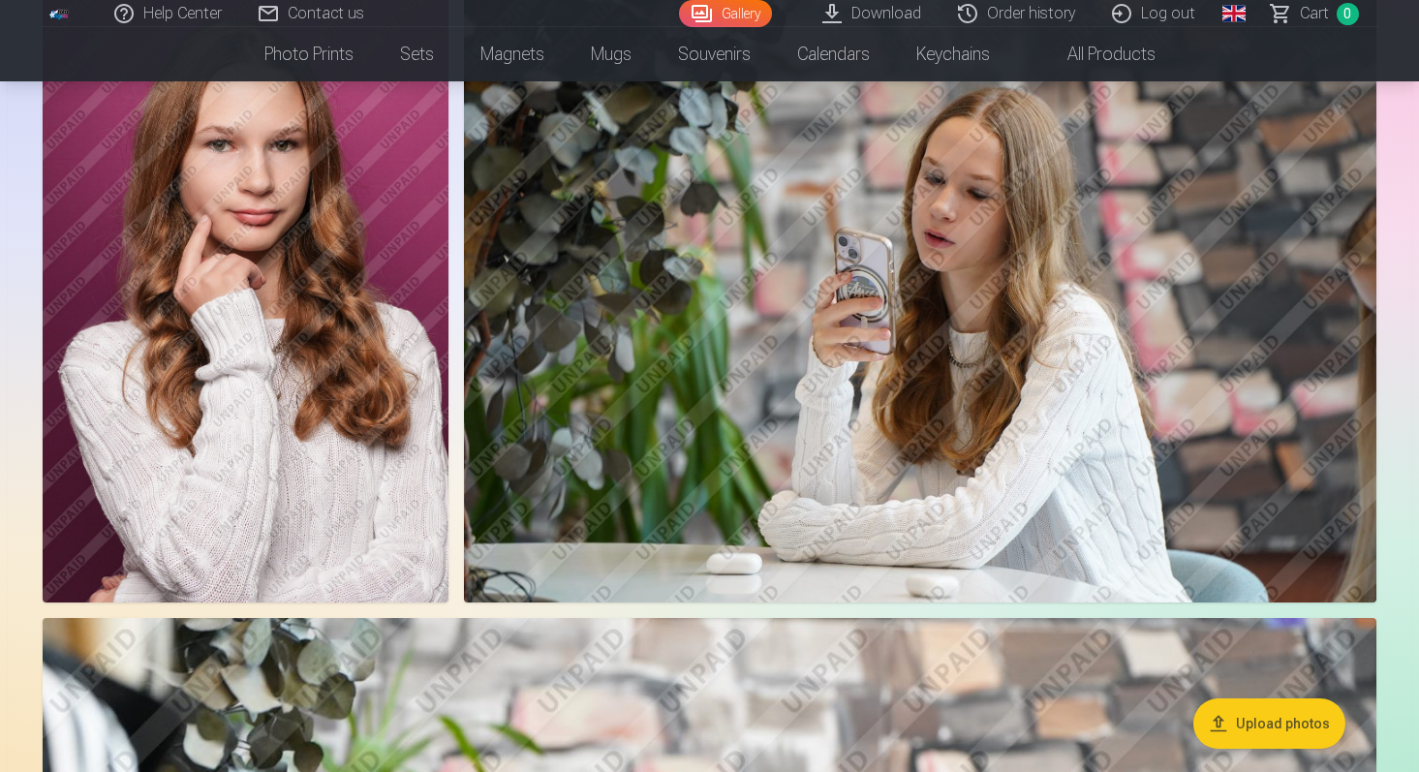
click at [793, 267] on img at bounding box center [920, 298] width 913 height 608
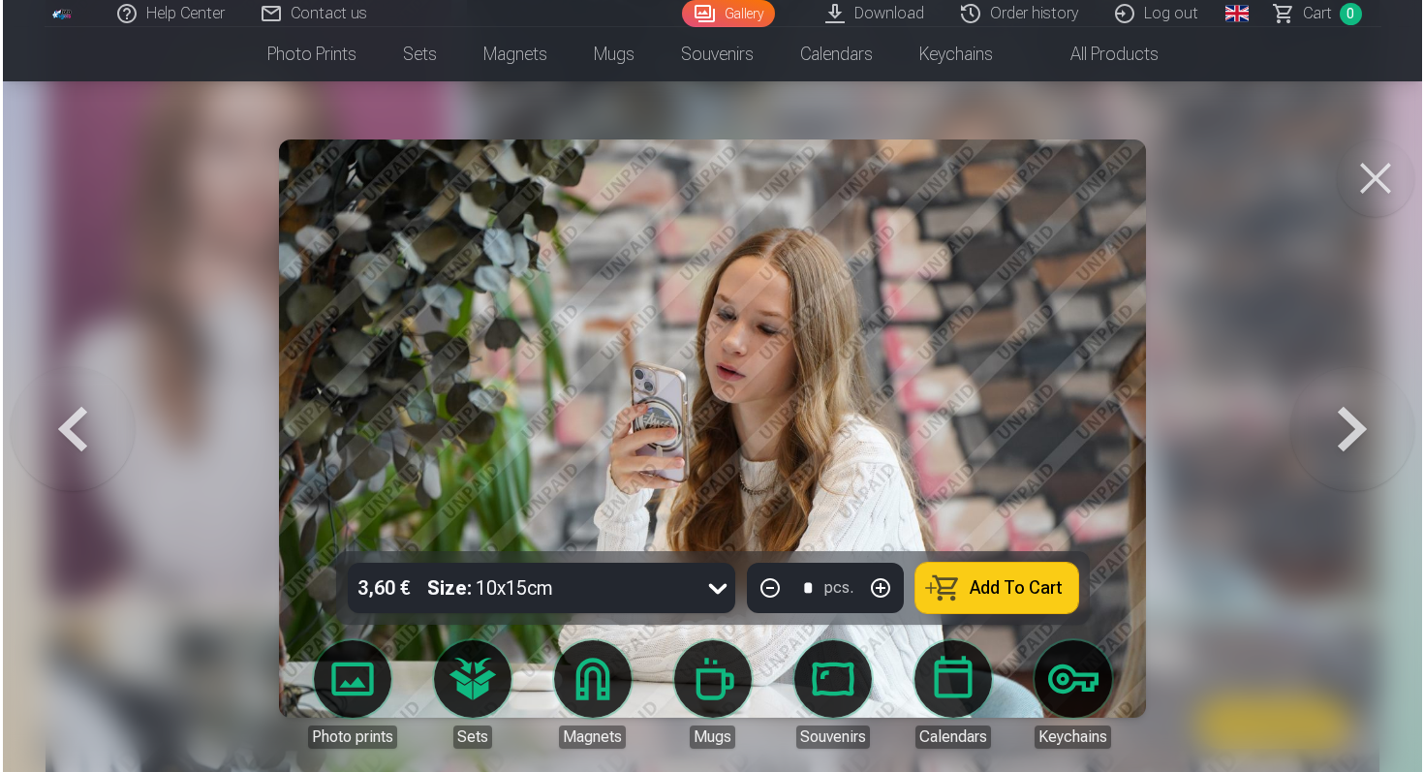
scroll to position [846, 0]
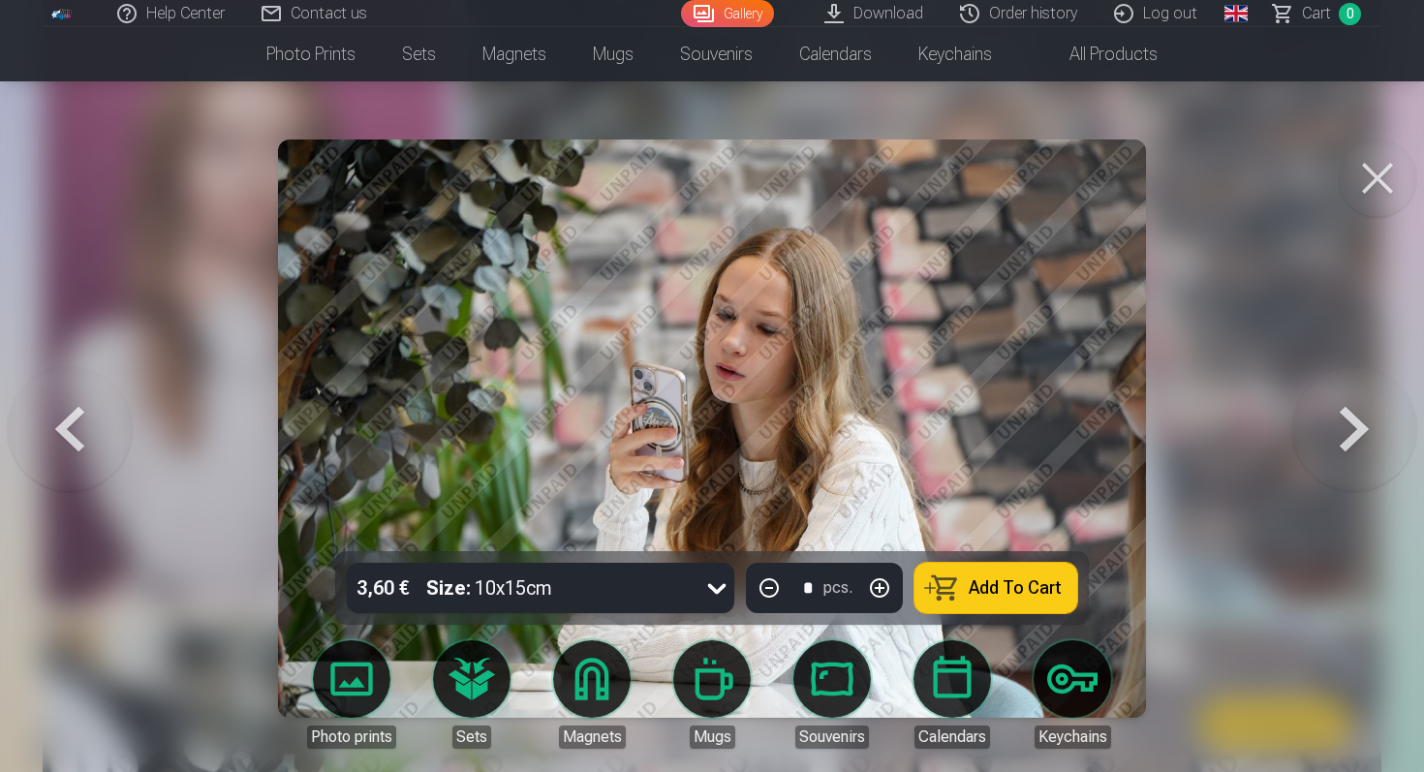
click at [1236, 17] on link "Global" at bounding box center [1236, 13] width 39 height 27
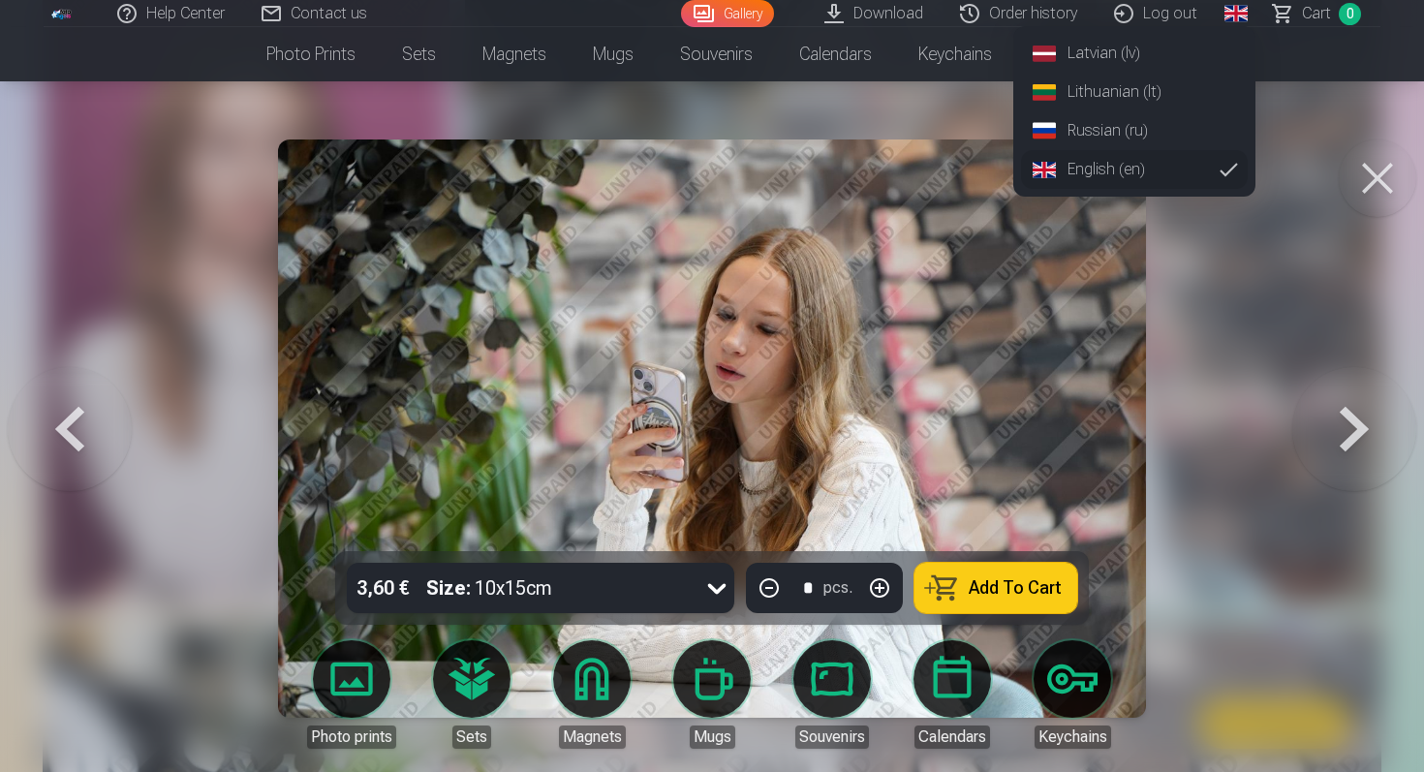
click at [1129, 56] on link "Latvian (lv)" at bounding box center [1134, 53] width 227 height 39
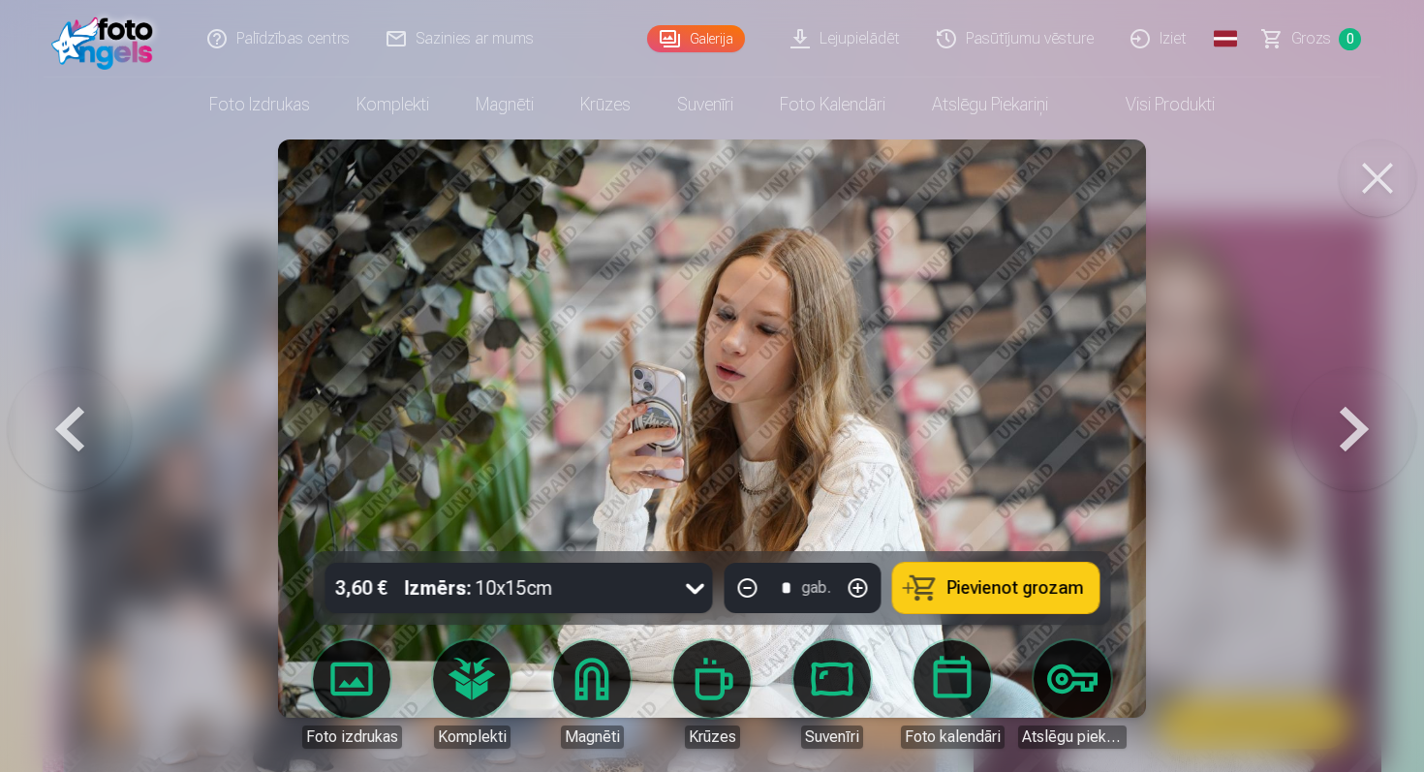
click at [1390, 206] on button at bounding box center [1378, 179] width 78 height 78
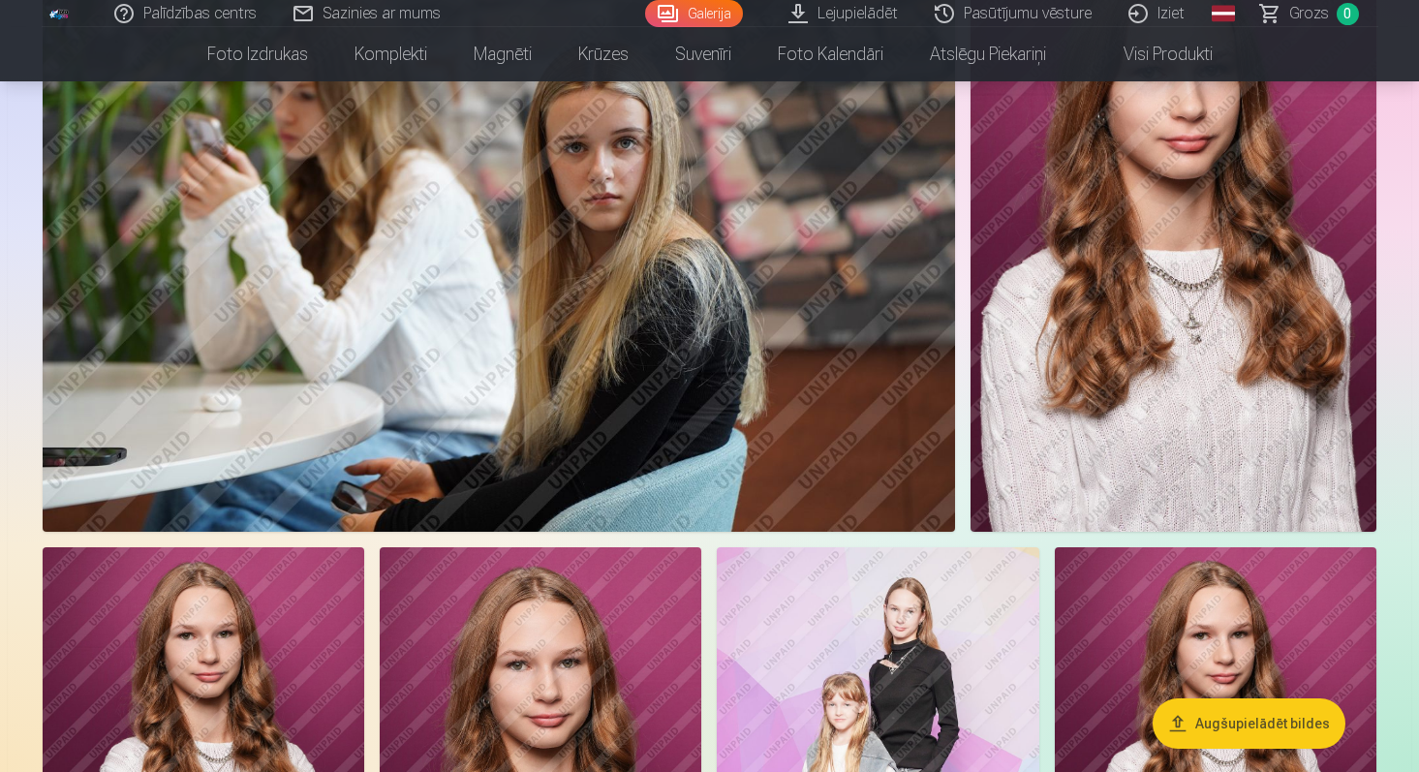
scroll to position [2866, 0]
